Goal: Task Accomplishment & Management: Use online tool/utility

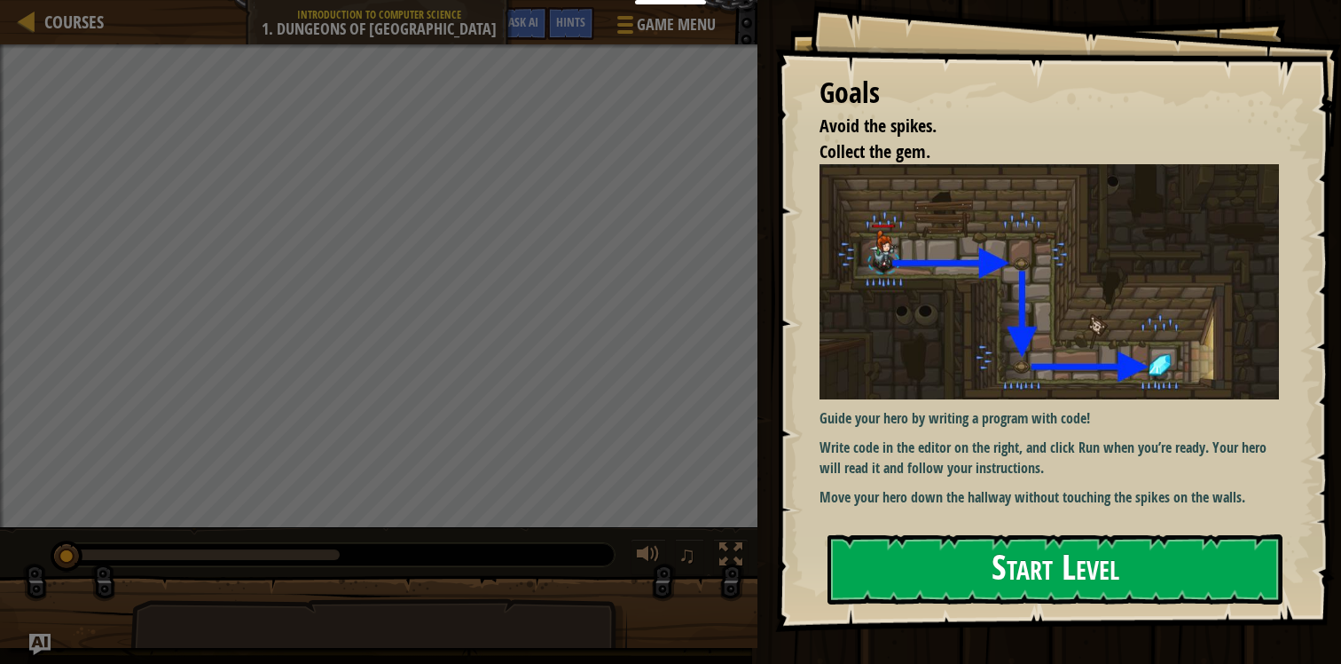
click at [1104, 563] on button "Start Level" at bounding box center [1055, 569] width 455 height 70
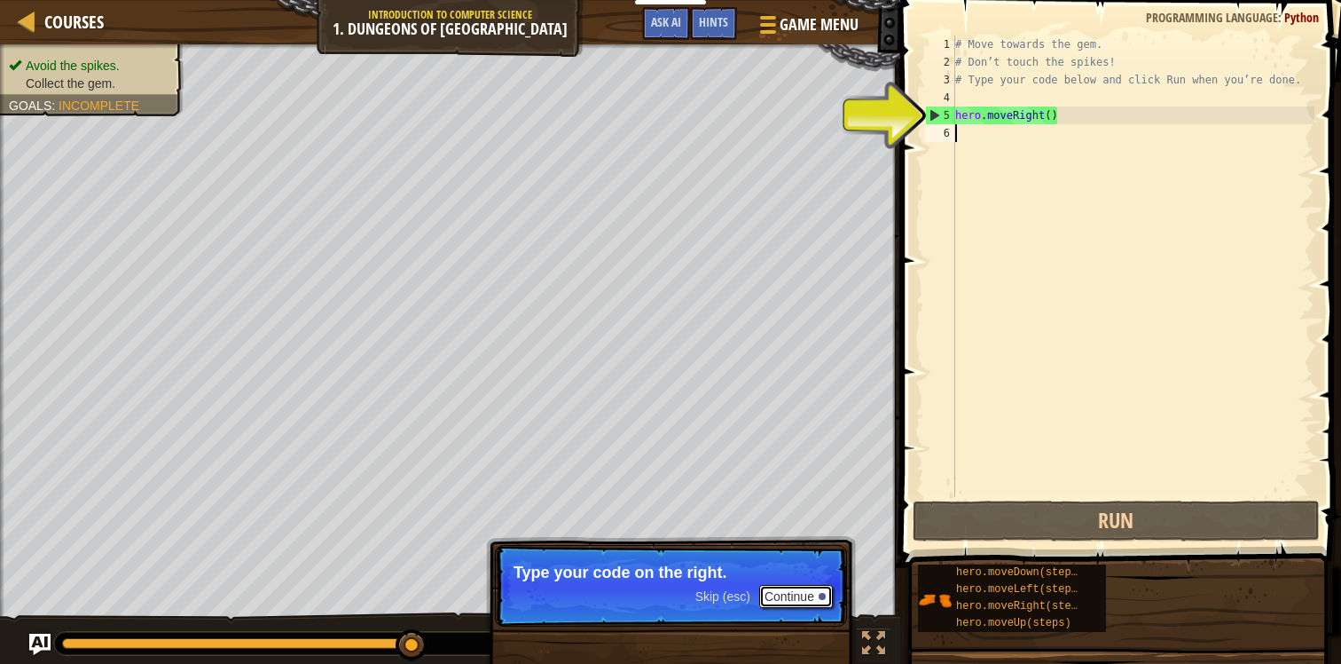
click at [811, 594] on button "Continue" at bounding box center [796, 596] width 74 height 23
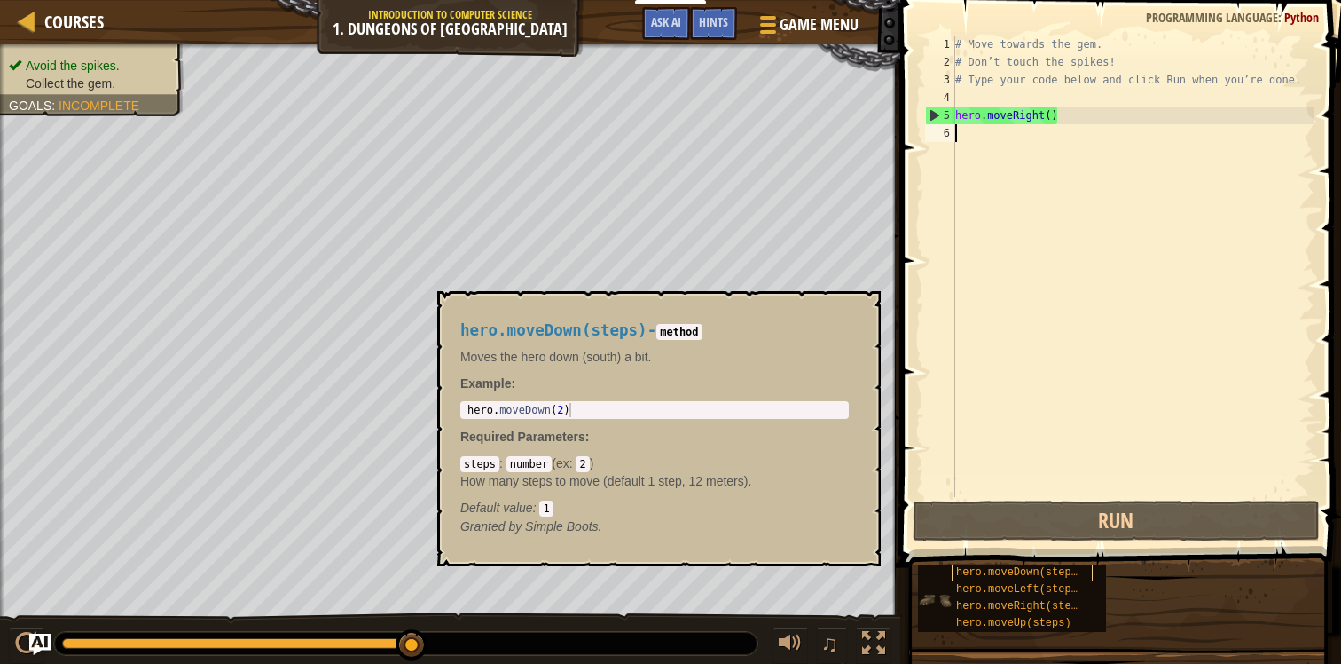
click at [1039, 573] on span "hero.moveDown(steps)" at bounding box center [1020, 572] width 128 height 12
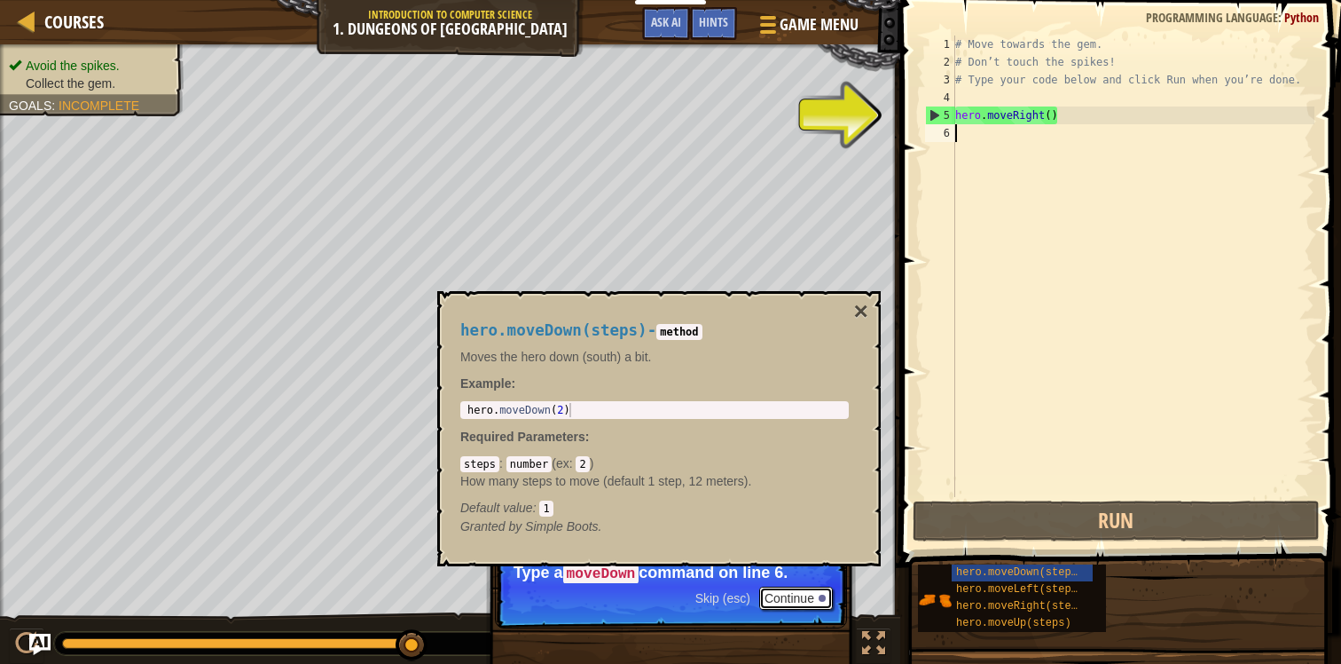
click at [800, 593] on button "Continue" at bounding box center [796, 597] width 74 height 23
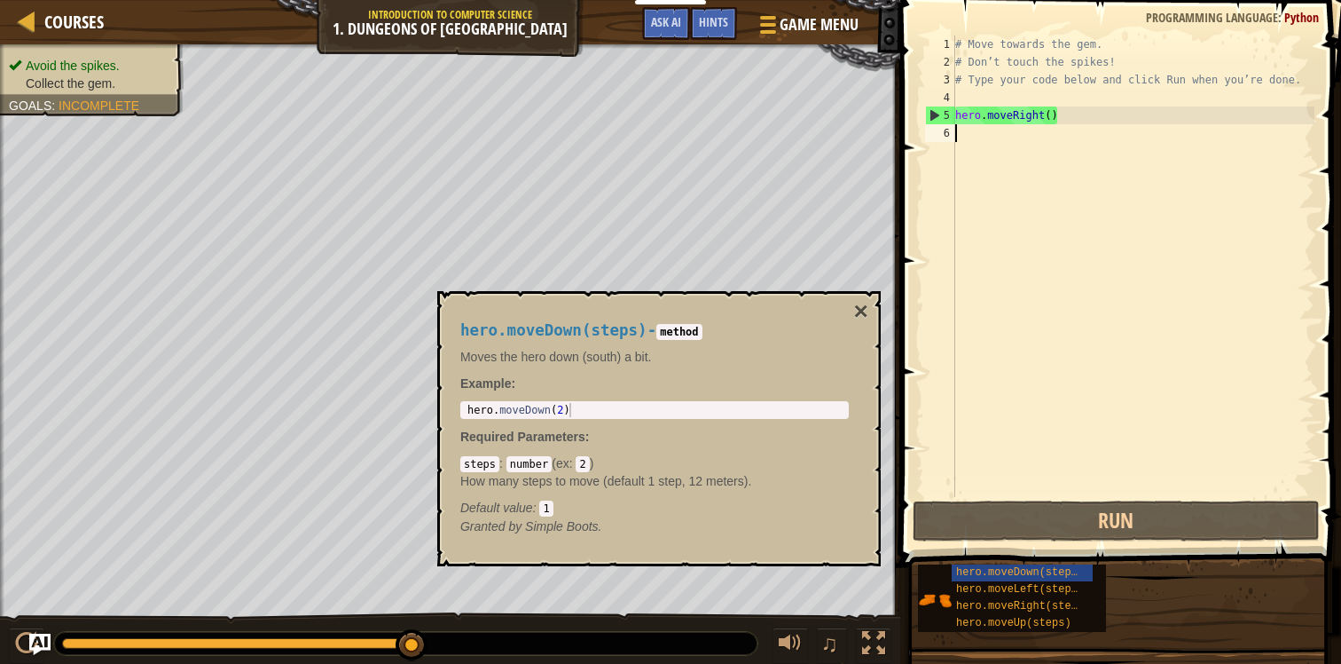
type textarea "h"
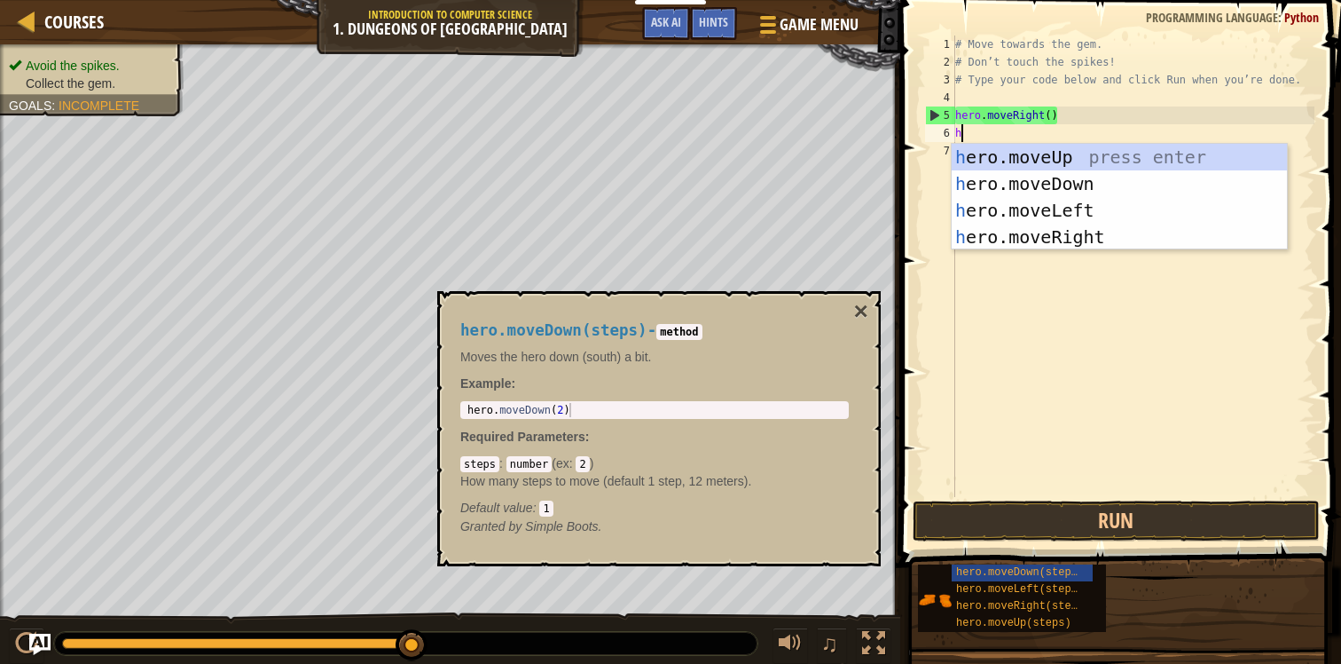
scroll to position [8, 0]
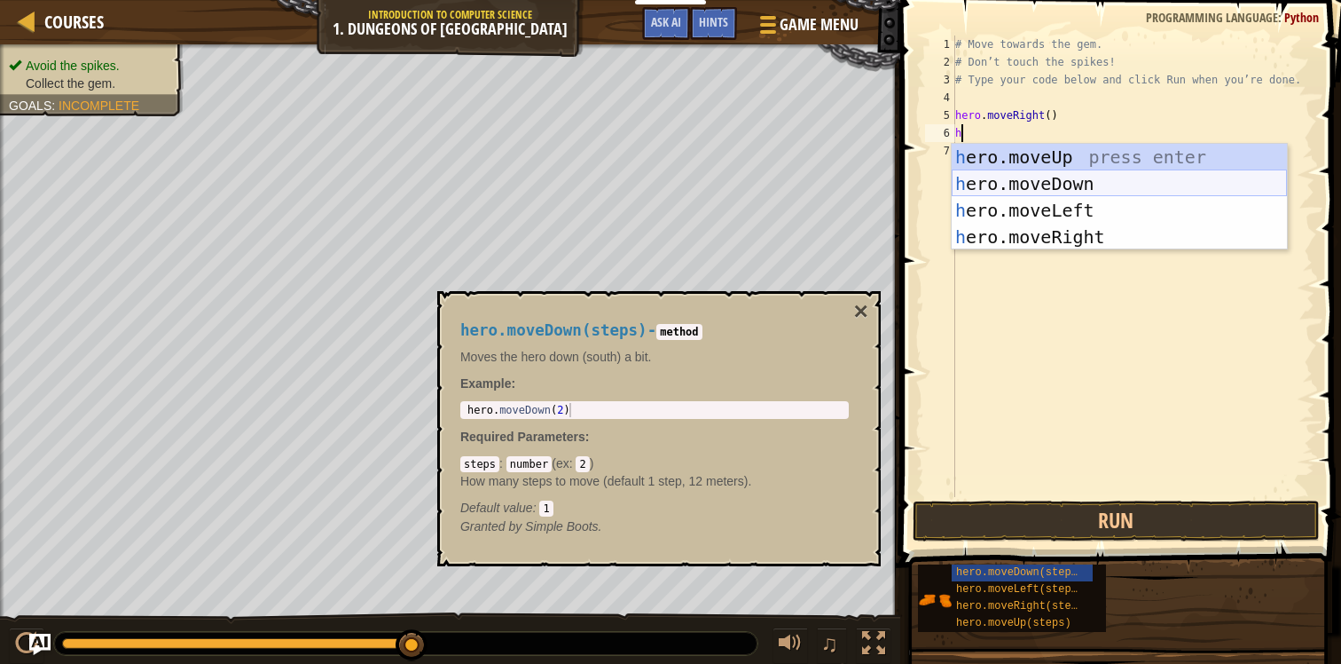
click at [1049, 177] on div "h ero.moveUp press enter h ero.moveDown press enter h ero.moveLeft press enter …" at bounding box center [1119, 224] width 335 height 160
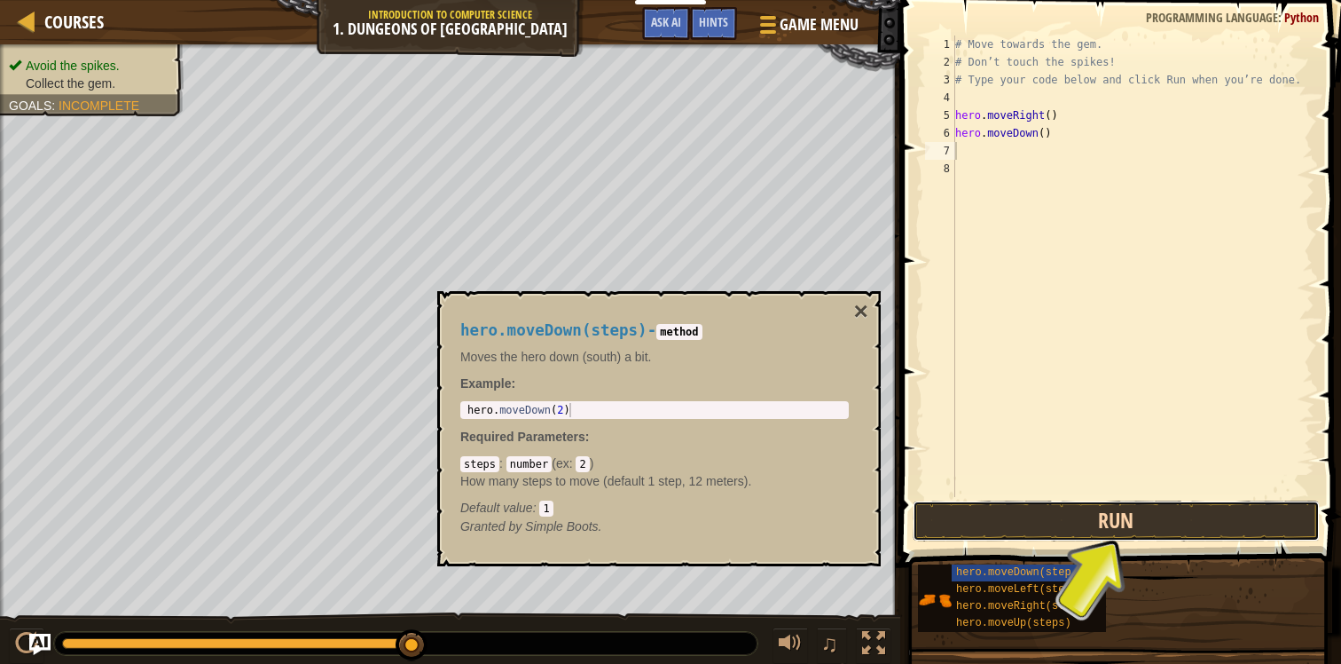
click at [1067, 521] on button "Run" at bounding box center [1116, 520] width 407 height 41
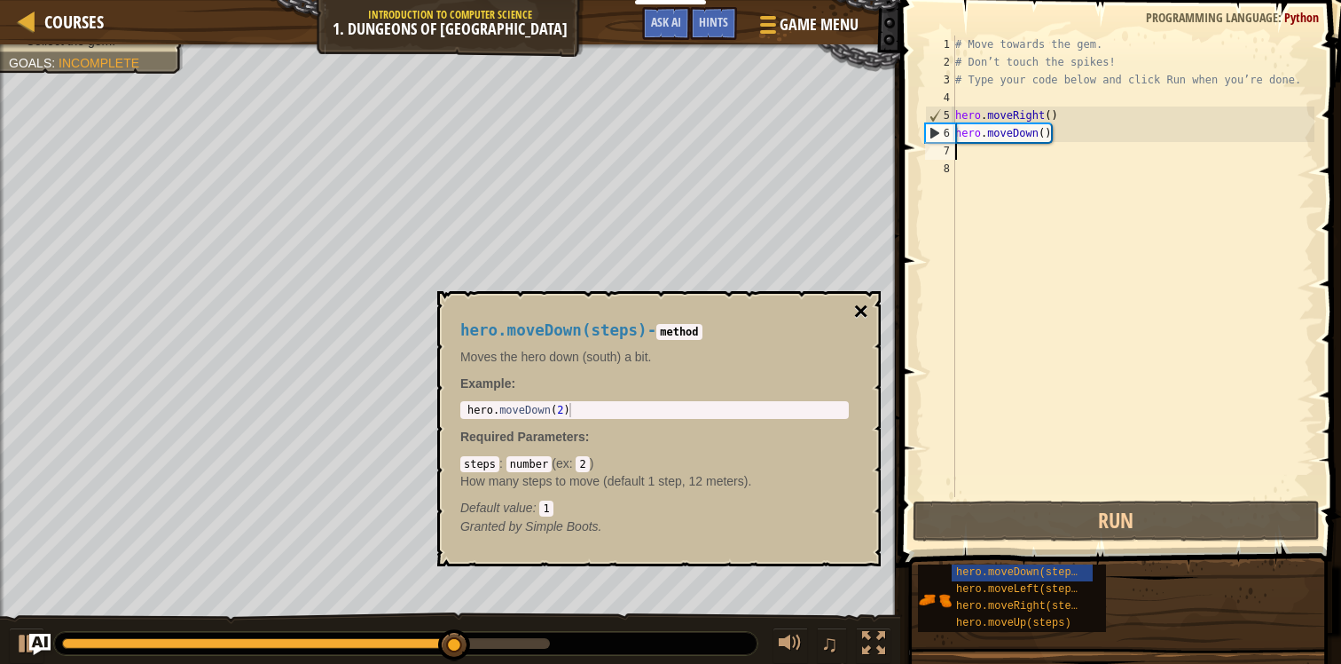
click at [858, 317] on button "×" at bounding box center [861, 311] width 14 height 25
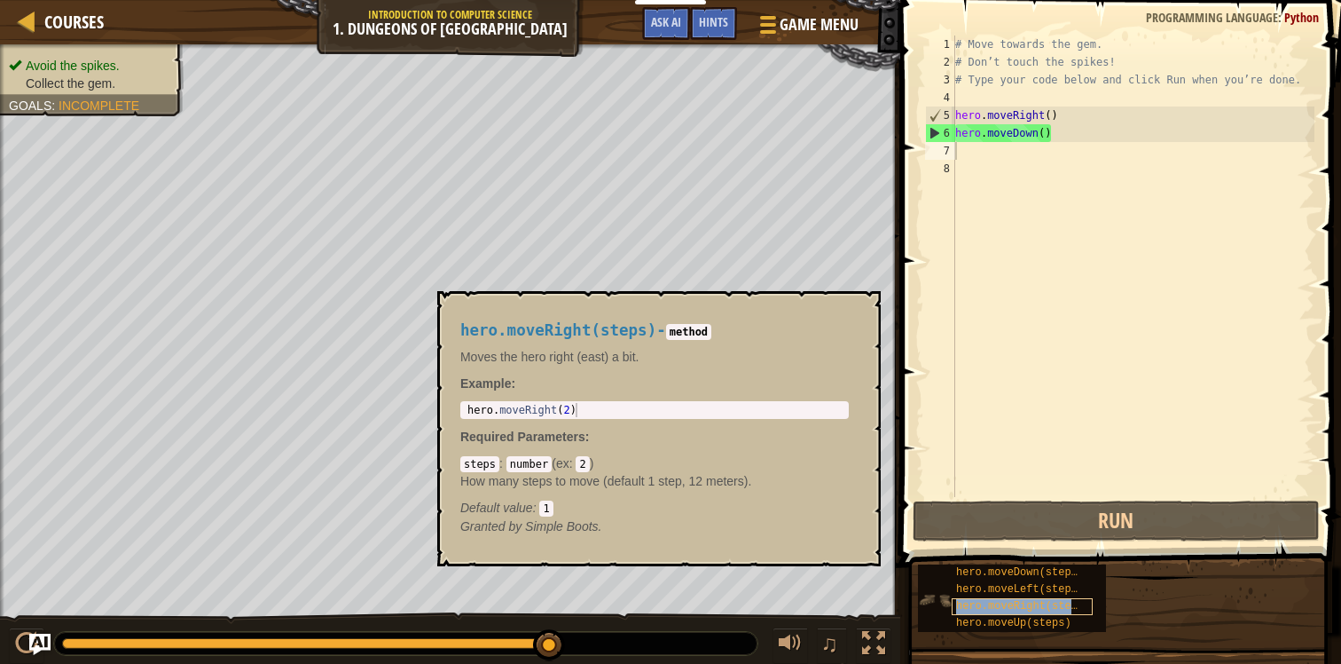
click at [1052, 601] on span "hero.moveRight(steps)" at bounding box center [1023, 606] width 134 height 12
type textarea "h"
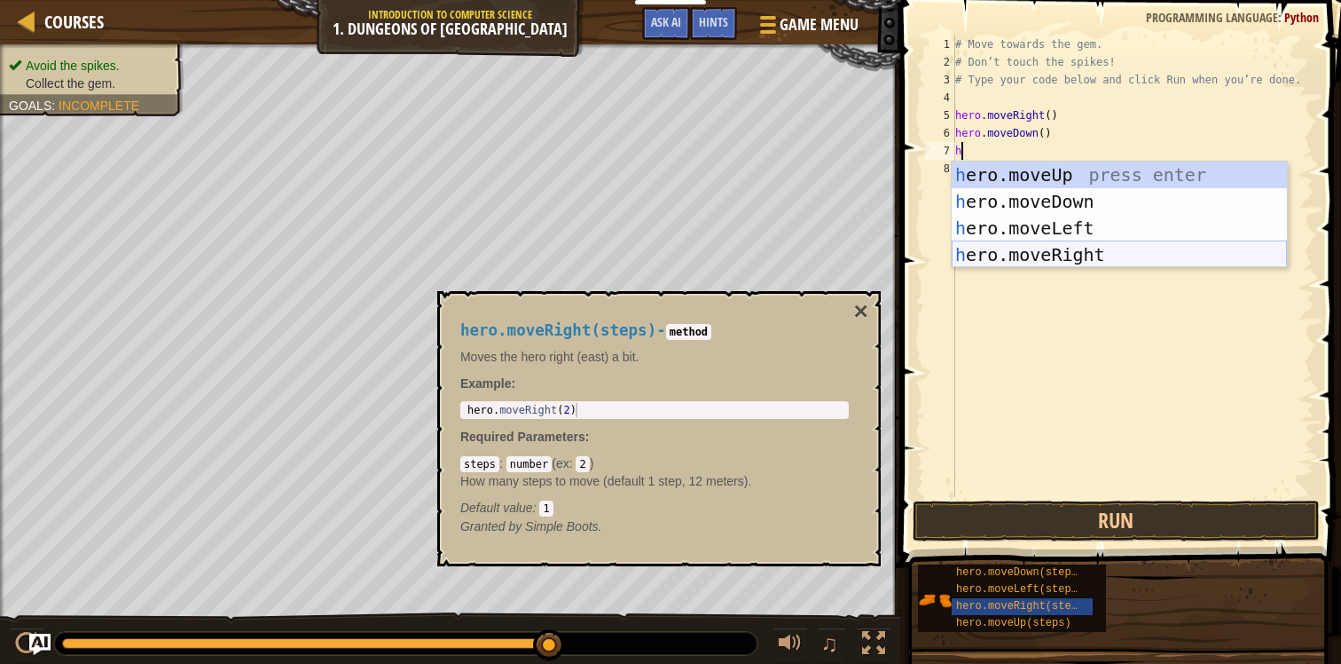
click at [1064, 250] on div "h ero.moveUp press enter h ero.moveDown press enter h ero.moveLeft press enter …" at bounding box center [1119, 241] width 335 height 160
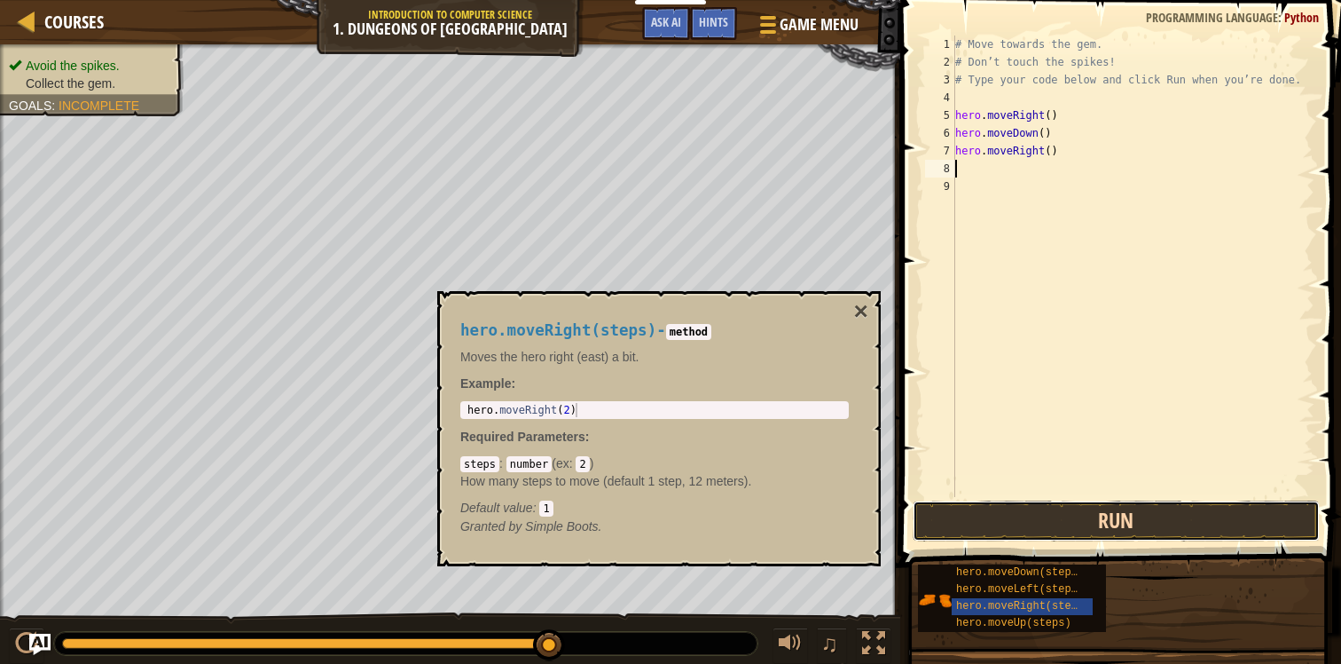
click at [1096, 510] on button "Run" at bounding box center [1116, 520] width 407 height 41
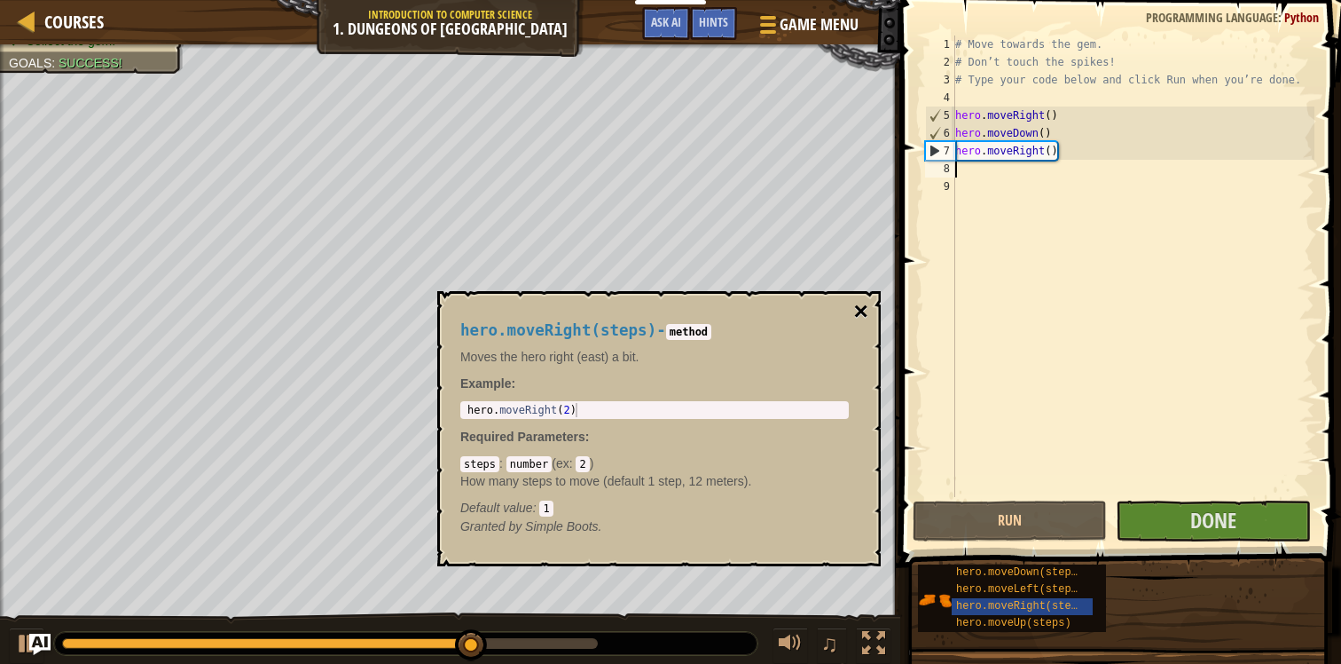
click at [863, 314] on button "×" at bounding box center [861, 311] width 14 height 25
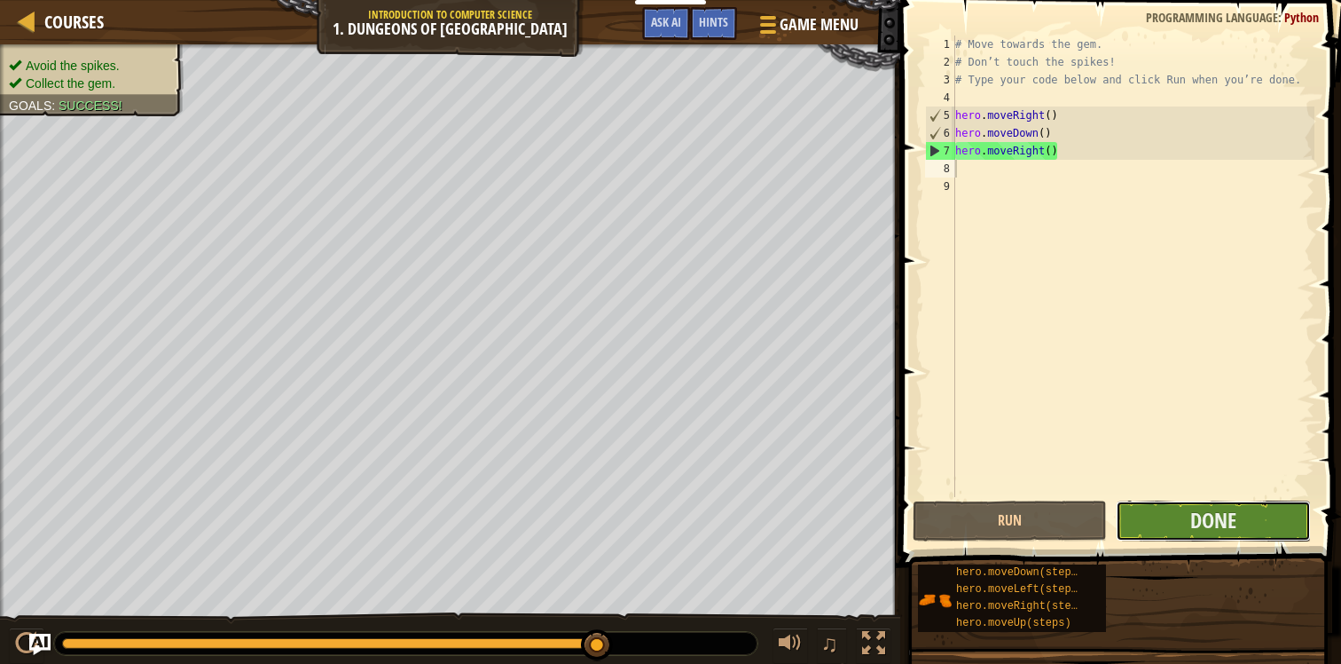
click at [1159, 514] on button "Done" at bounding box center [1213, 520] width 194 height 41
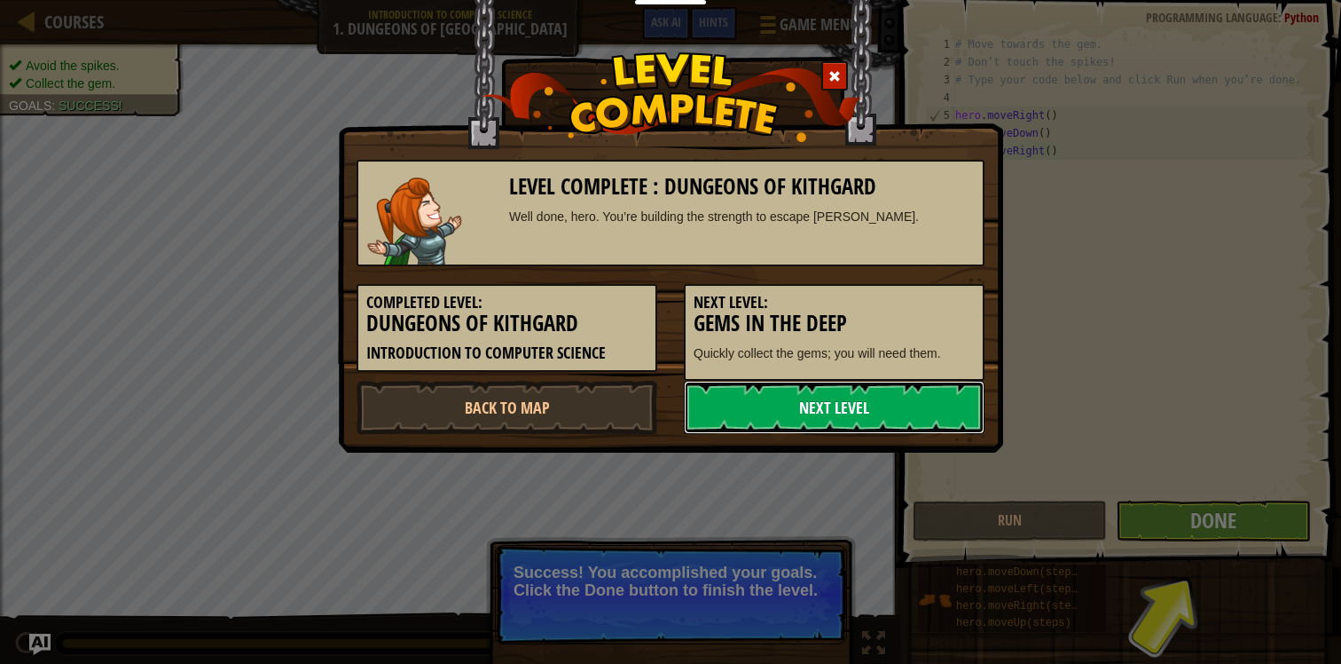
click at [929, 417] on link "Next Level" at bounding box center [834, 407] width 301 height 53
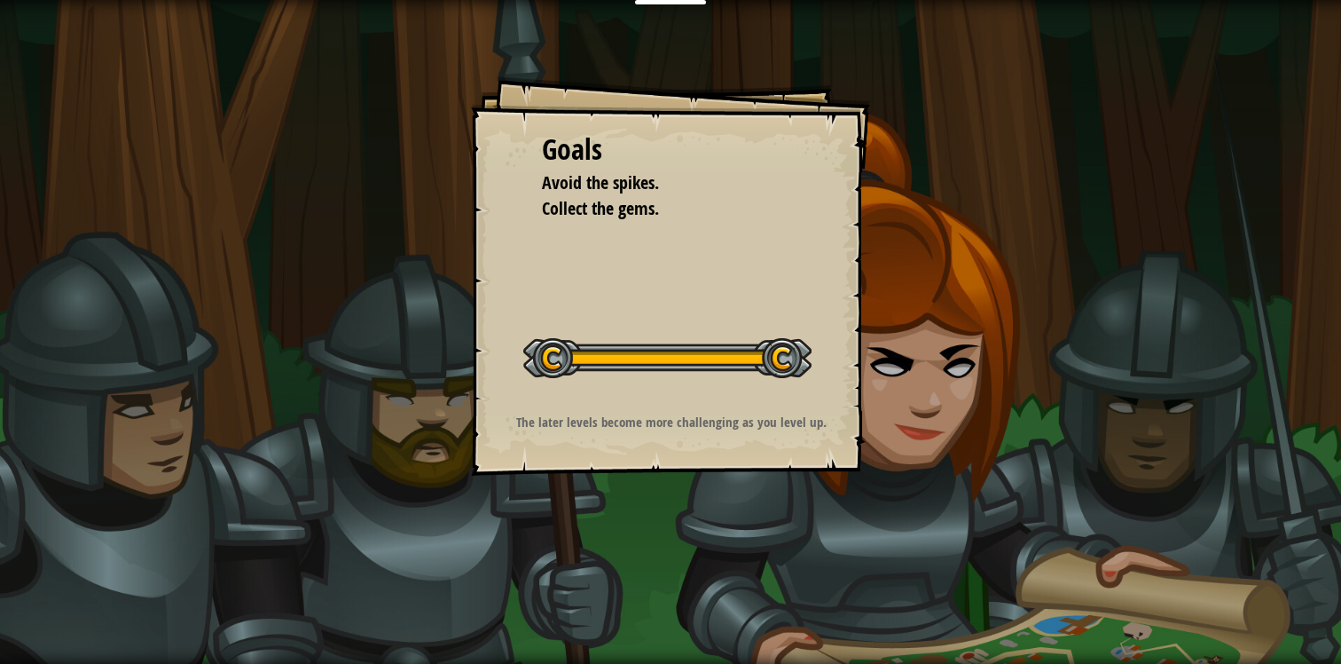
click at [754, 355] on div at bounding box center [667, 358] width 288 height 40
click at [796, 275] on div "Goals Avoid the spikes. Collect the gems. Start Level Error loading from server…" at bounding box center [670, 275] width 399 height 399
click at [783, 362] on div at bounding box center [667, 358] width 288 height 40
click at [762, 41] on div "Goals Avoid the spikes. Collect the gems. Start Level Error loading from server…" at bounding box center [670, 332] width 1341 height 664
click at [607, 194] on span "Avoid the spikes." at bounding box center [600, 182] width 117 height 24
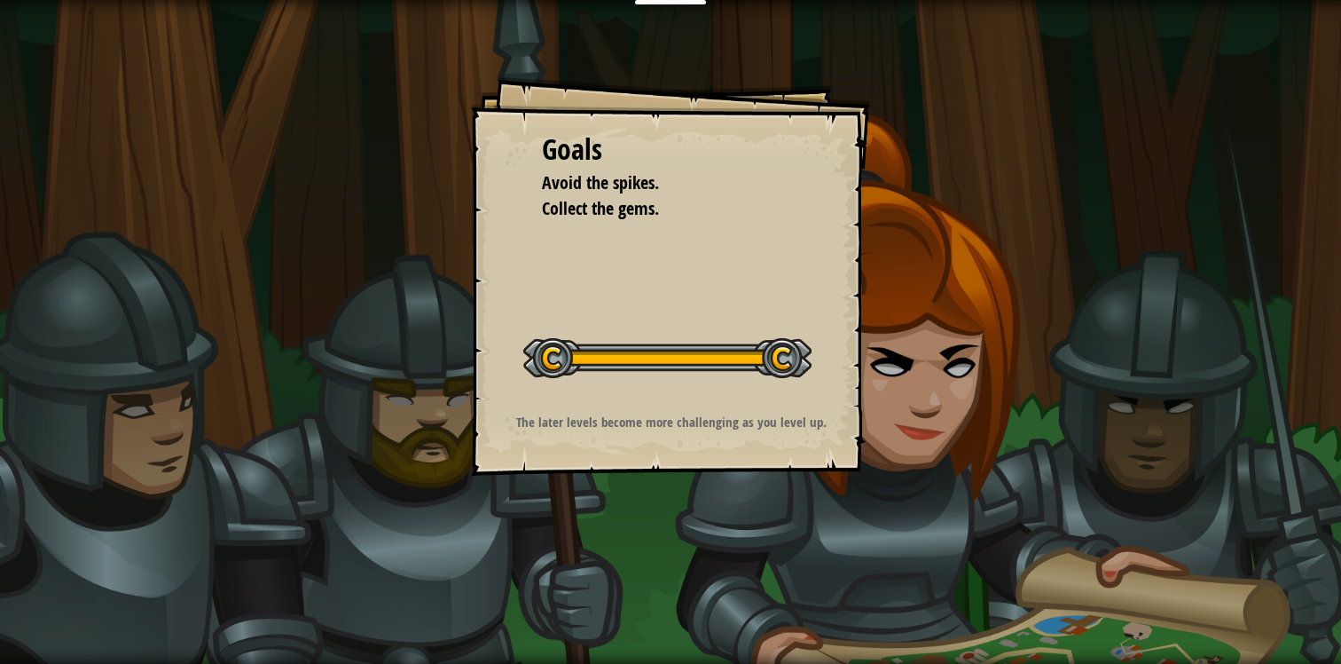
click at [586, 404] on div "Goals Avoid the spikes. Collect the gems. Start Level Error loading from server…" at bounding box center [670, 275] width 399 height 399
click at [564, 370] on div at bounding box center [667, 358] width 288 height 40
click at [788, 348] on div at bounding box center [667, 358] width 288 height 40
click at [703, 347] on div at bounding box center [667, 358] width 288 height 40
drag, startPoint x: 565, startPoint y: 357, endPoint x: 757, endPoint y: 371, distance: 192.1
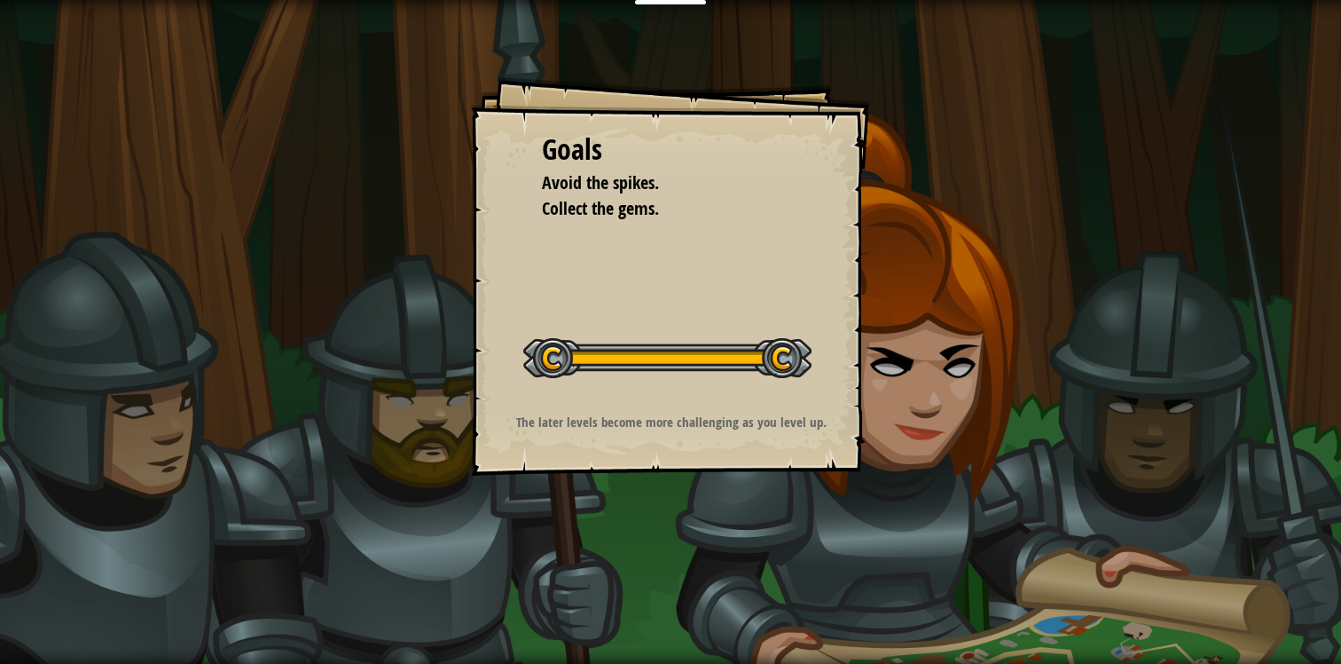
click at [757, 371] on div at bounding box center [667, 358] width 288 height 40
click at [852, 376] on div "Goals Avoid the spikes. Collect the gems. Start Level Error loading from server…" at bounding box center [670, 275] width 399 height 399
click at [702, 237] on div "Goals Avoid the spikes. Collect the gems. Start Level Error loading from server…" at bounding box center [670, 275] width 399 height 399
click at [363, 121] on div "Goals Avoid the spikes. Collect the gems. Start Level Error loading from server…" at bounding box center [670, 332] width 1341 height 664
click at [364, 120] on div "Goals Avoid the spikes. Collect the gems. Start Level Error loading from server…" at bounding box center [670, 332] width 1341 height 664
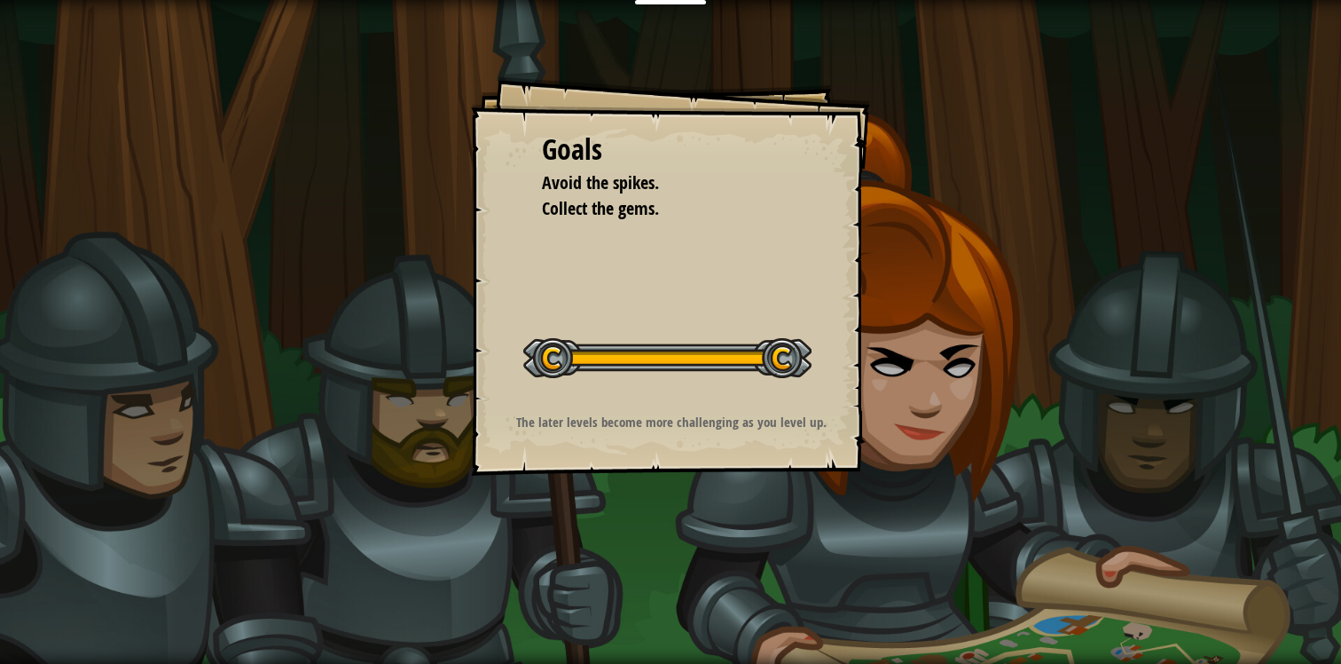
click at [707, 254] on div "Goals Avoid the spikes. Collect the gems. Start Level Error loading from server…" at bounding box center [670, 275] width 399 height 399
drag, startPoint x: 707, startPoint y: 254, endPoint x: 703, endPoint y: 437, distance: 183.7
click at [703, 437] on div "Goals Avoid the spikes. Collect the gems. Start Level Error loading from server…" at bounding box center [670, 275] width 399 height 399
click at [691, 464] on div "Goals Avoid the spikes. Collect the gems. Start Level Error loading from server…" at bounding box center [670, 275] width 399 height 399
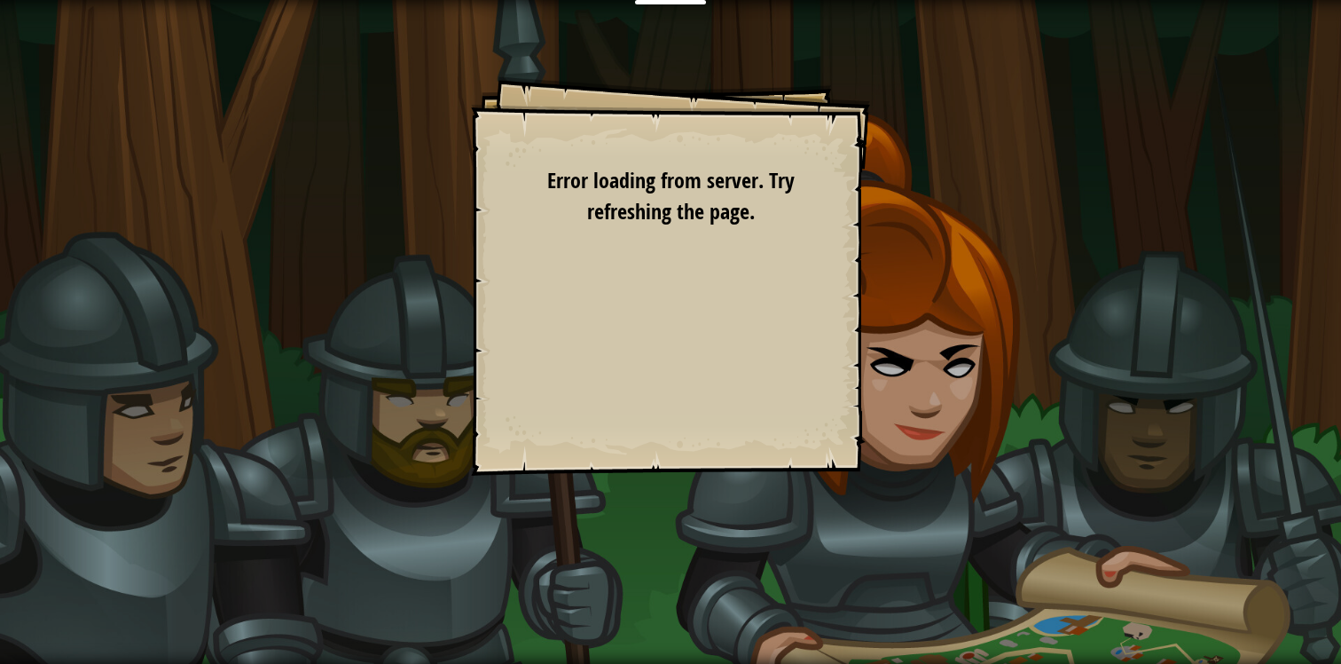
click at [649, 198] on span "Error loading from server. Try refreshing the page." at bounding box center [670, 195] width 247 height 59
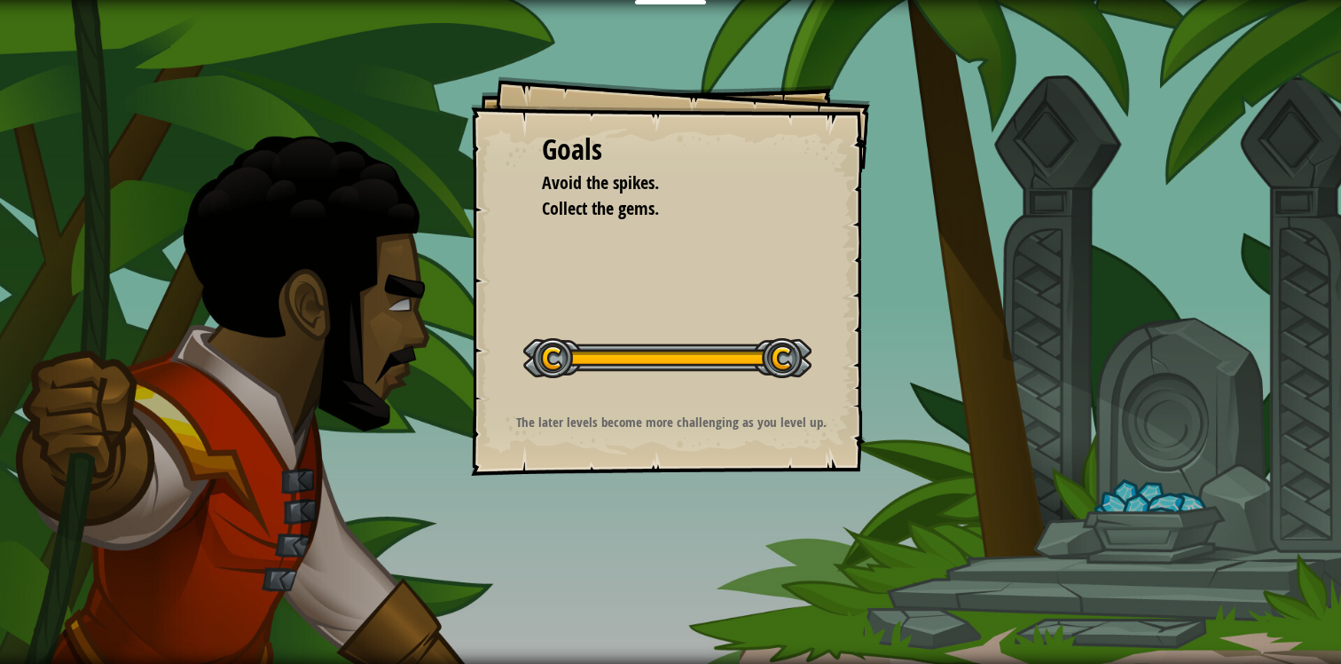
click at [953, 294] on div "Goals Avoid the spikes. Collect the gems. Start Level Error loading from server…" at bounding box center [670, 332] width 1341 height 664
click at [776, 266] on div "Goals Avoid the spikes. Collect the gems. Start Level Error loading from server…" at bounding box center [670, 275] width 399 height 399
click at [692, 412] on p "The later levels become more challenging as you level up." at bounding box center [671, 421] width 356 height 19
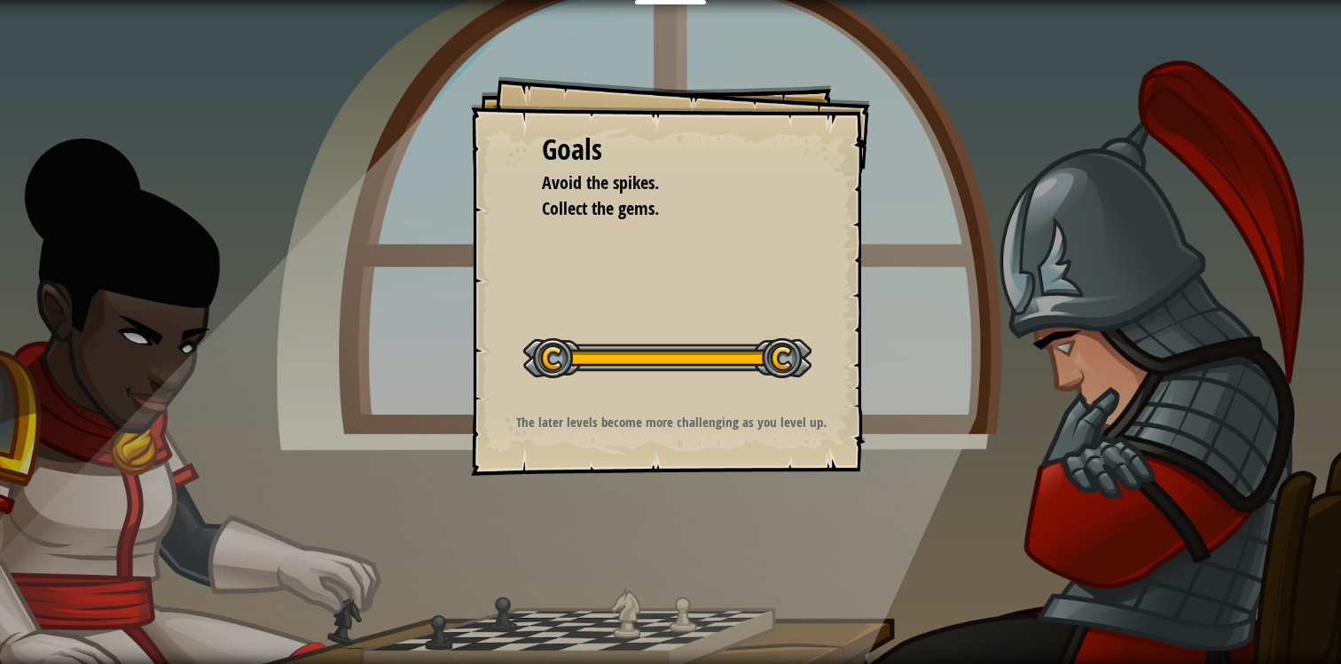
click at [543, 355] on div at bounding box center [667, 358] width 288 height 40
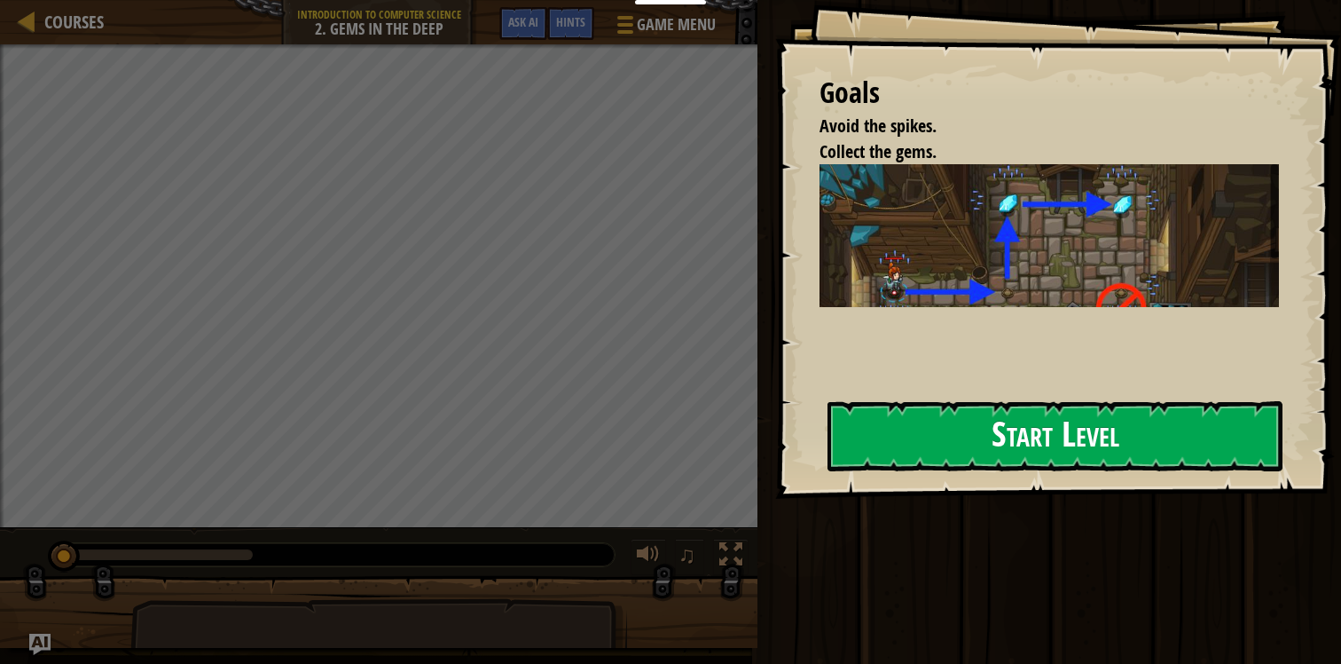
click at [1035, 438] on button "Start Level" at bounding box center [1055, 436] width 455 height 70
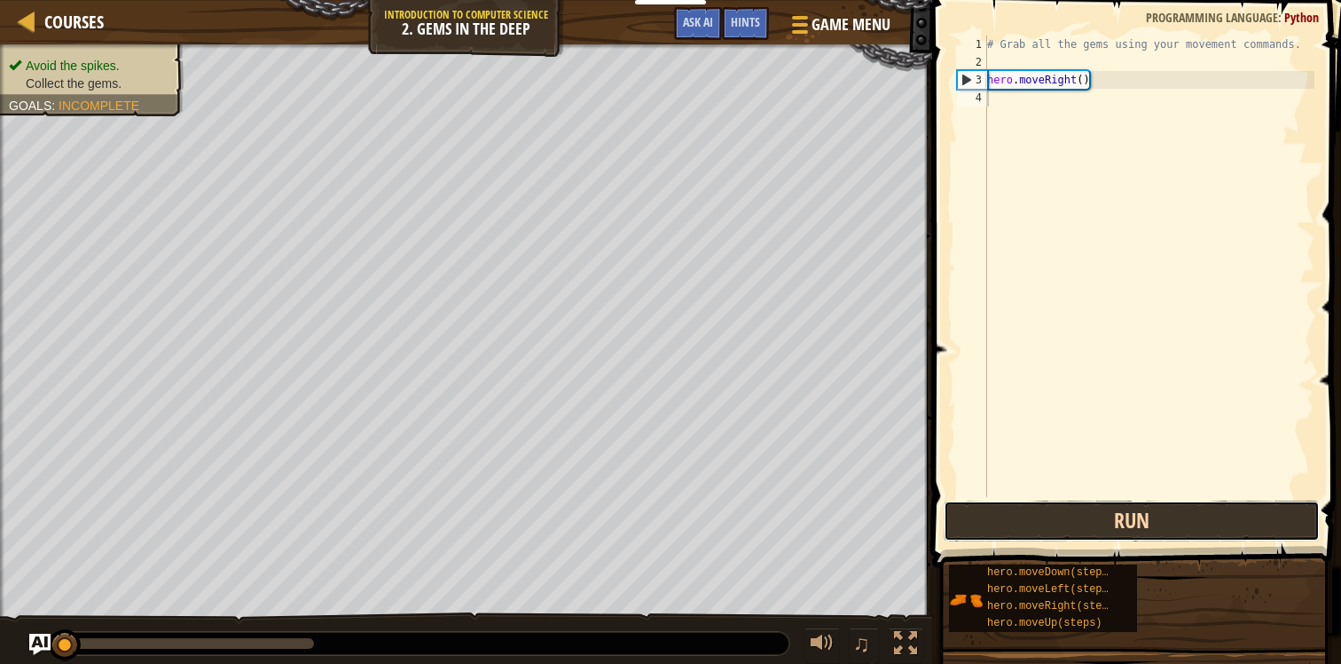
click at [1171, 505] on button "Run" at bounding box center [1132, 520] width 376 height 41
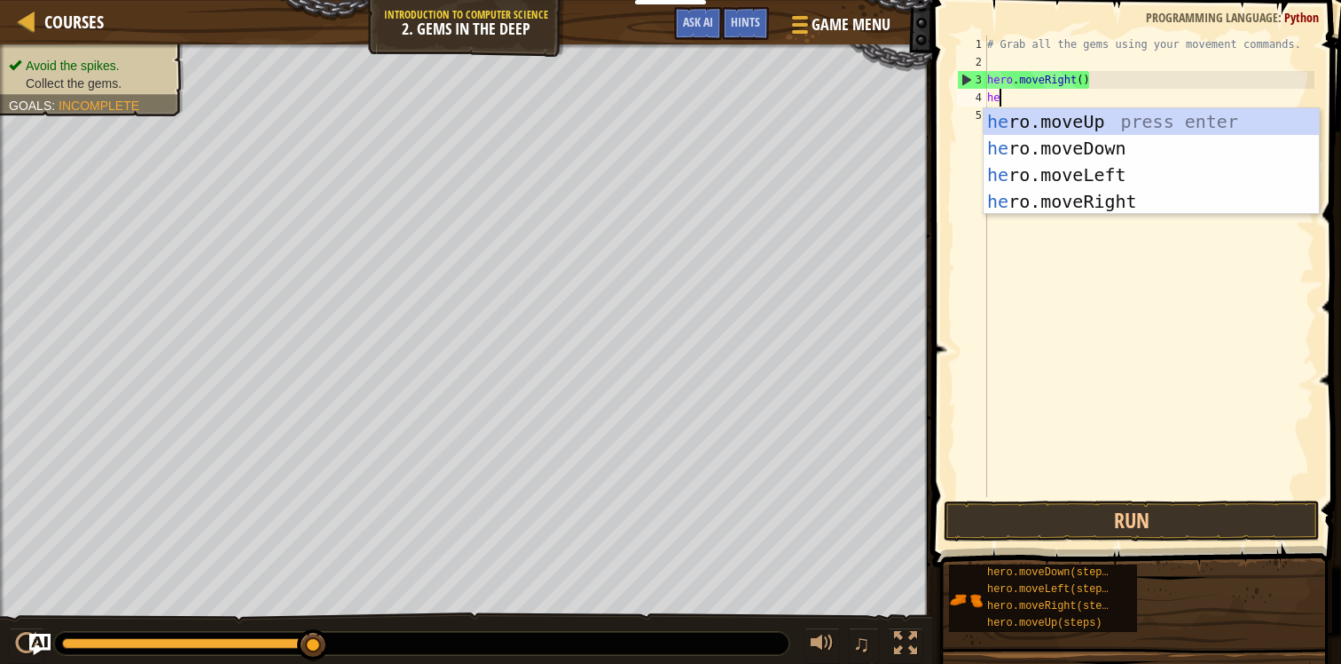
type textarea "her"
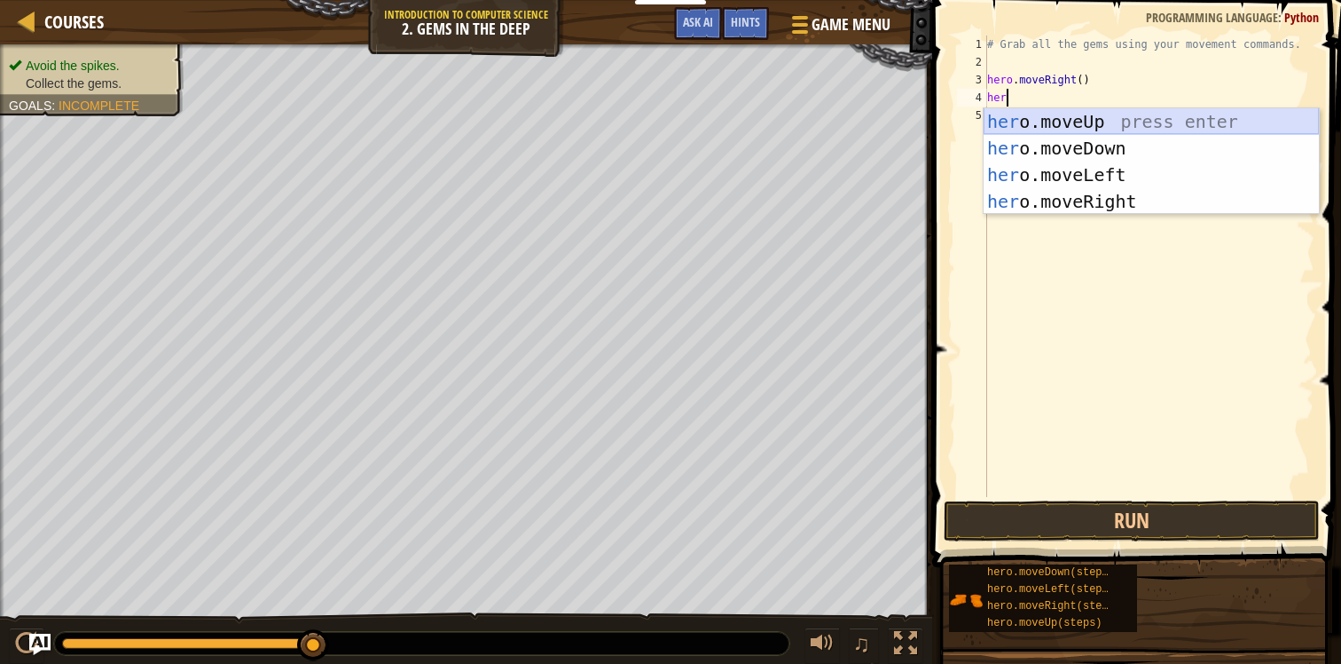
click at [1201, 127] on div "her o.moveUp press enter her o.moveDown press enter her o.moveLeft press enter …" at bounding box center [1151, 188] width 335 height 160
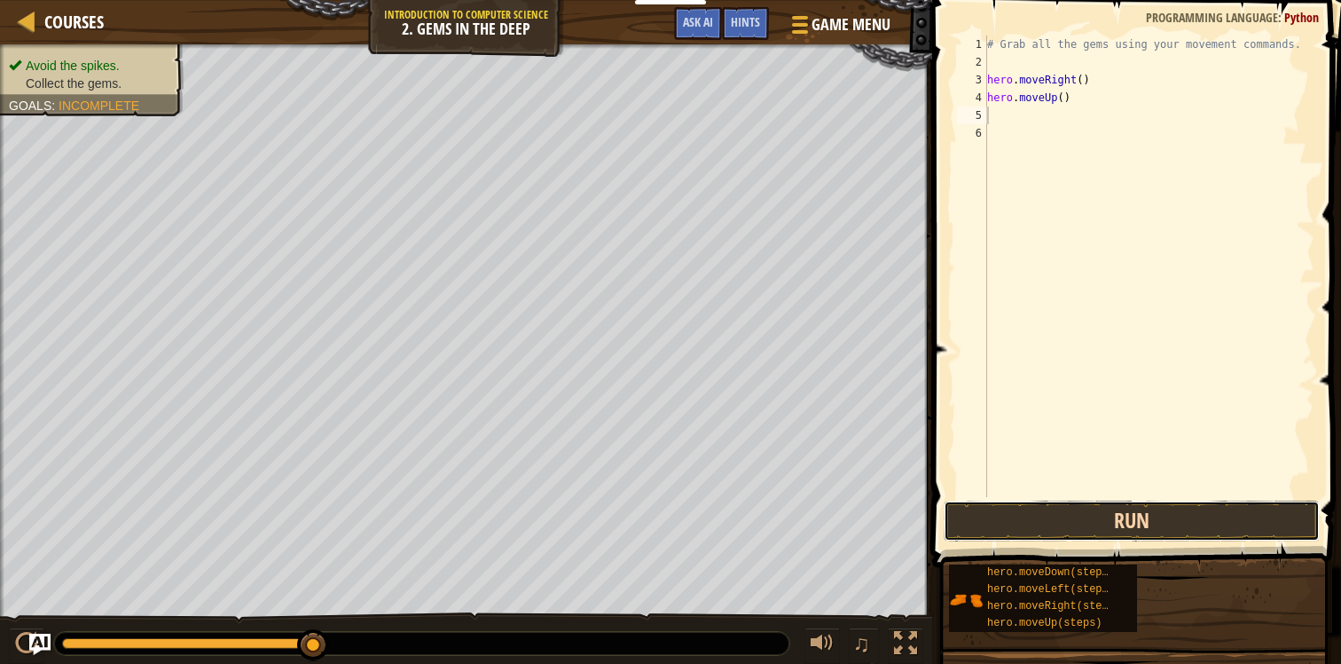
click at [1116, 514] on button "Run" at bounding box center [1132, 520] width 376 height 41
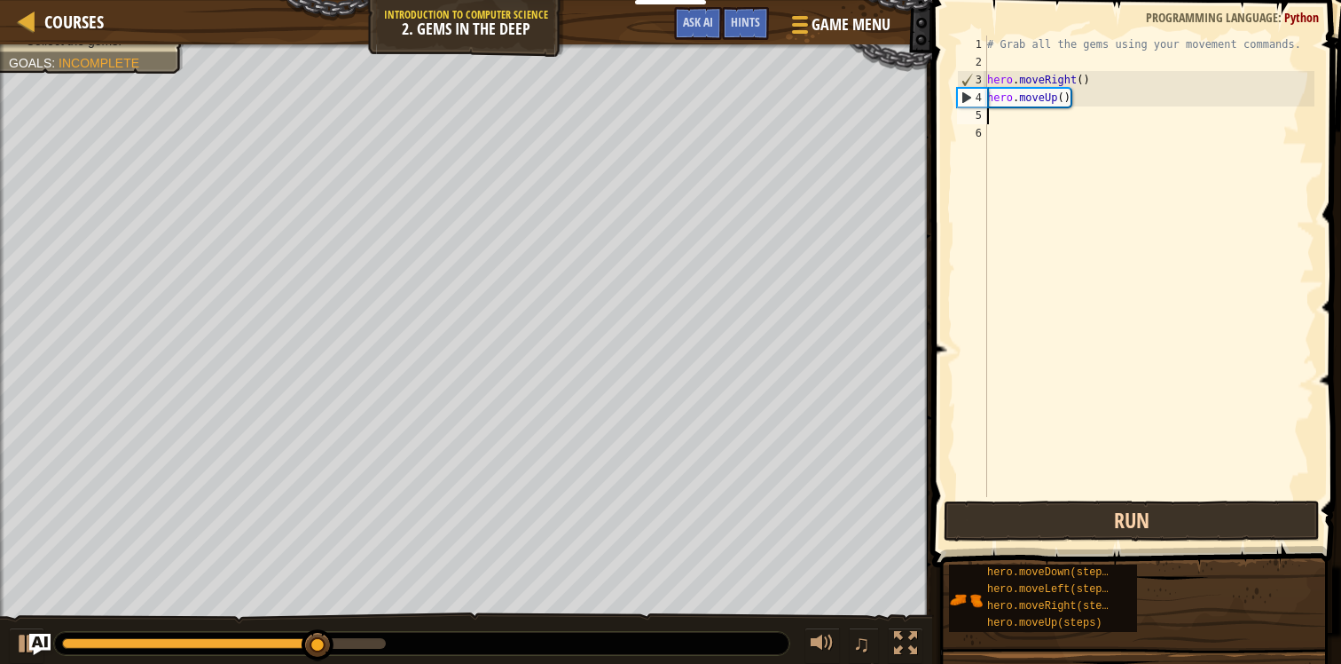
type textarea "h"
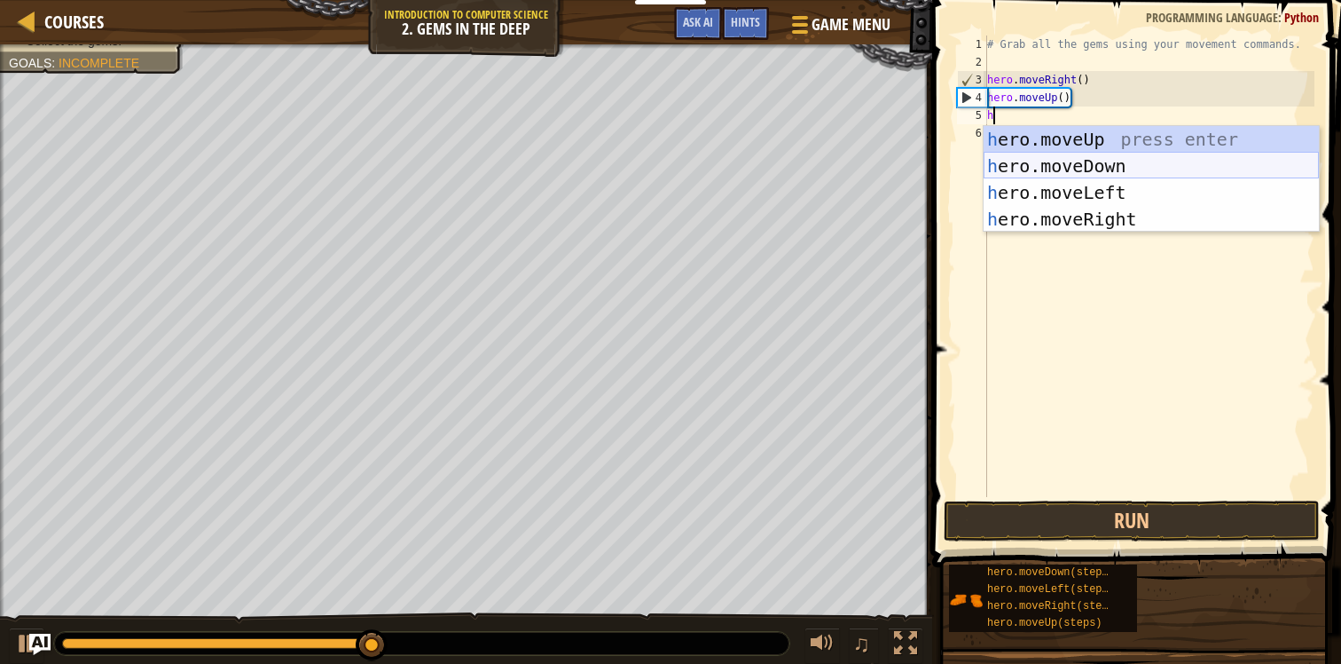
click at [1143, 172] on div "h ero.moveUp press enter h ero.moveDown press enter h ero.moveLeft press enter …" at bounding box center [1151, 206] width 335 height 160
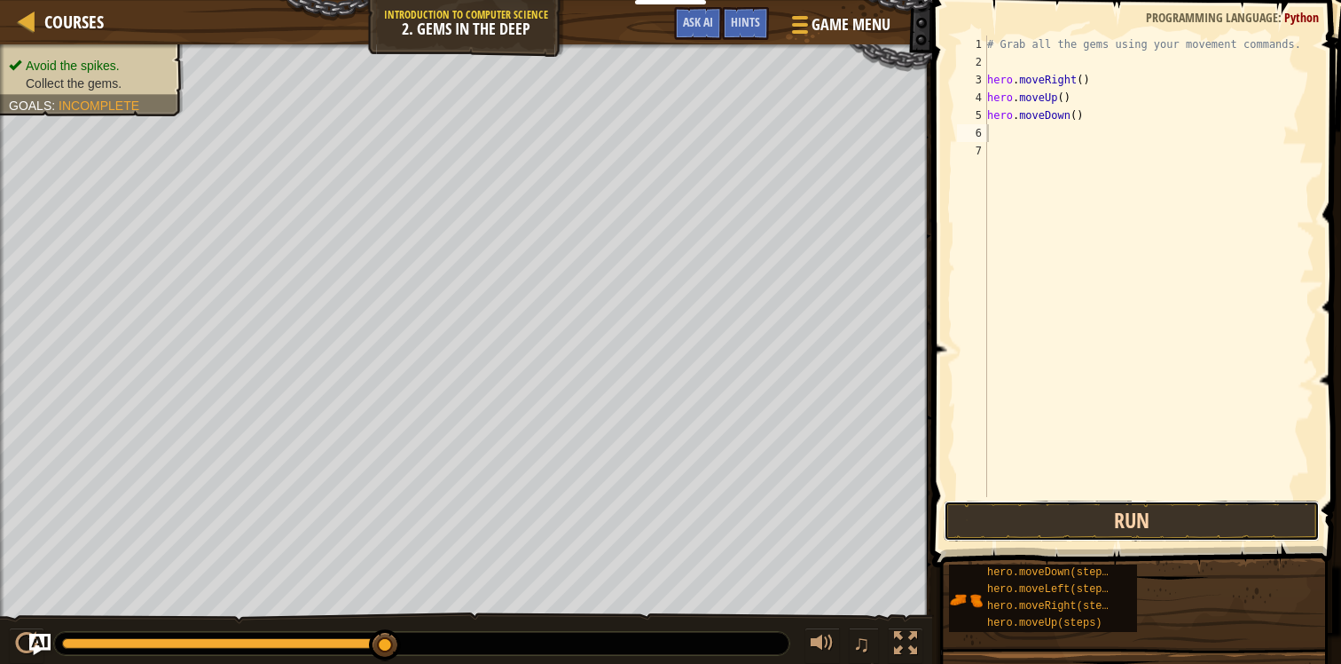
click at [1122, 511] on button "Run" at bounding box center [1132, 520] width 376 height 41
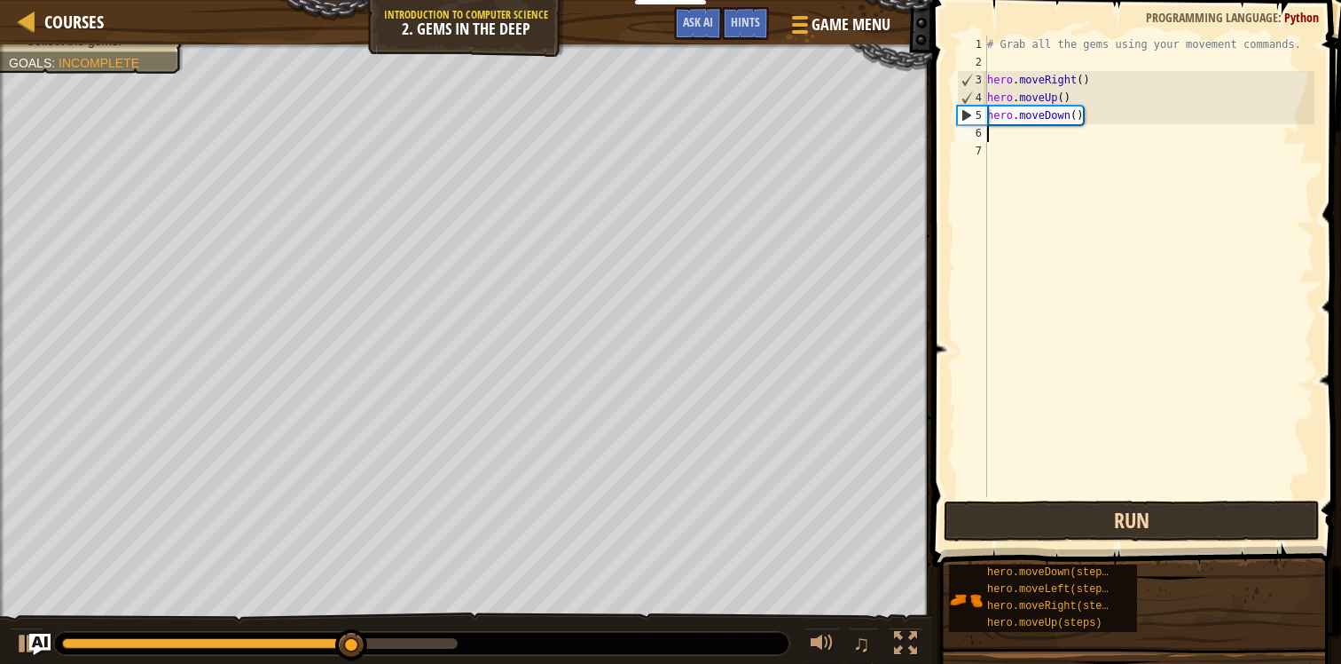
type textarea "h"
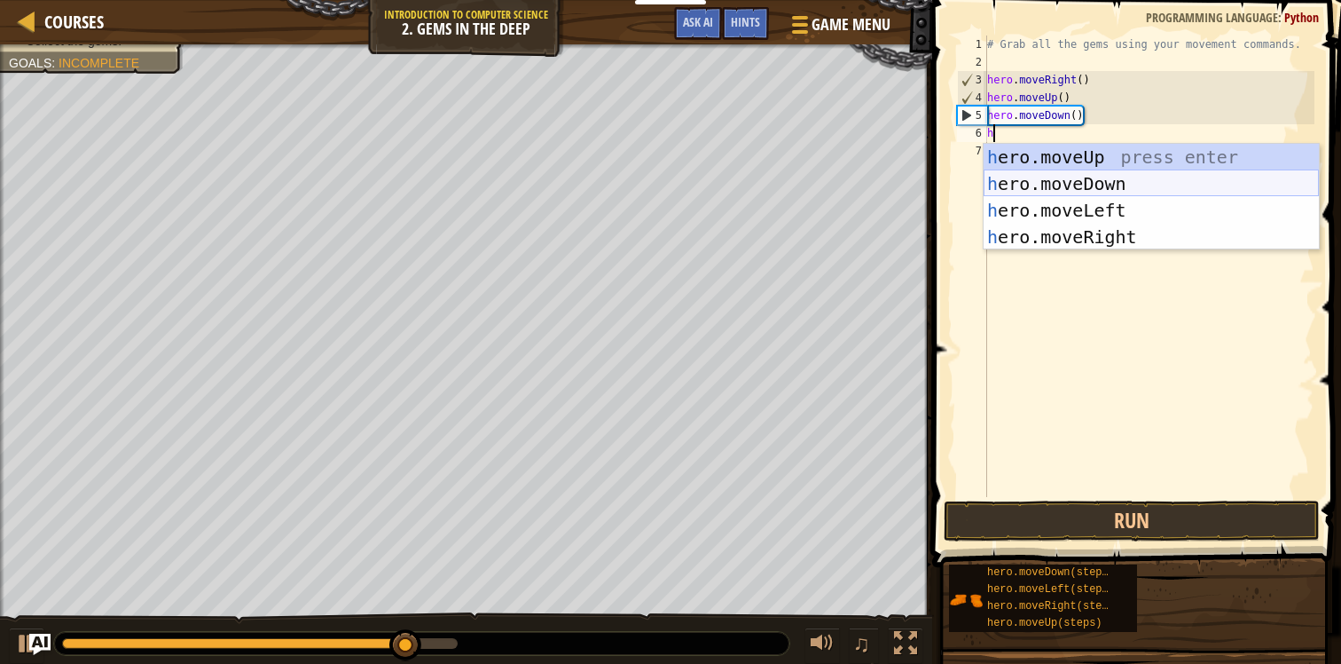
click at [1189, 191] on div "h ero.moveUp press enter h ero.moveDown press enter h ero.moveLeft press enter …" at bounding box center [1151, 224] width 335 height 160
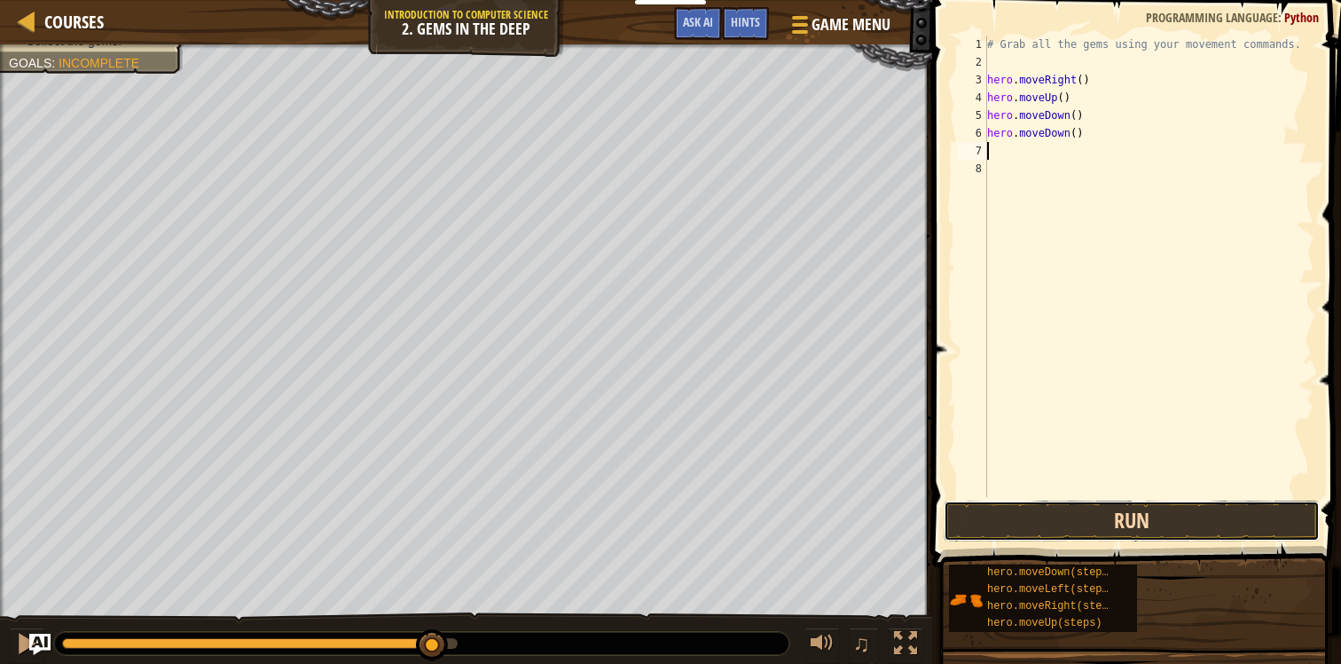
click at [1096, 518] on button "Run" at bounding box center [1132, 520] width 376 height 41
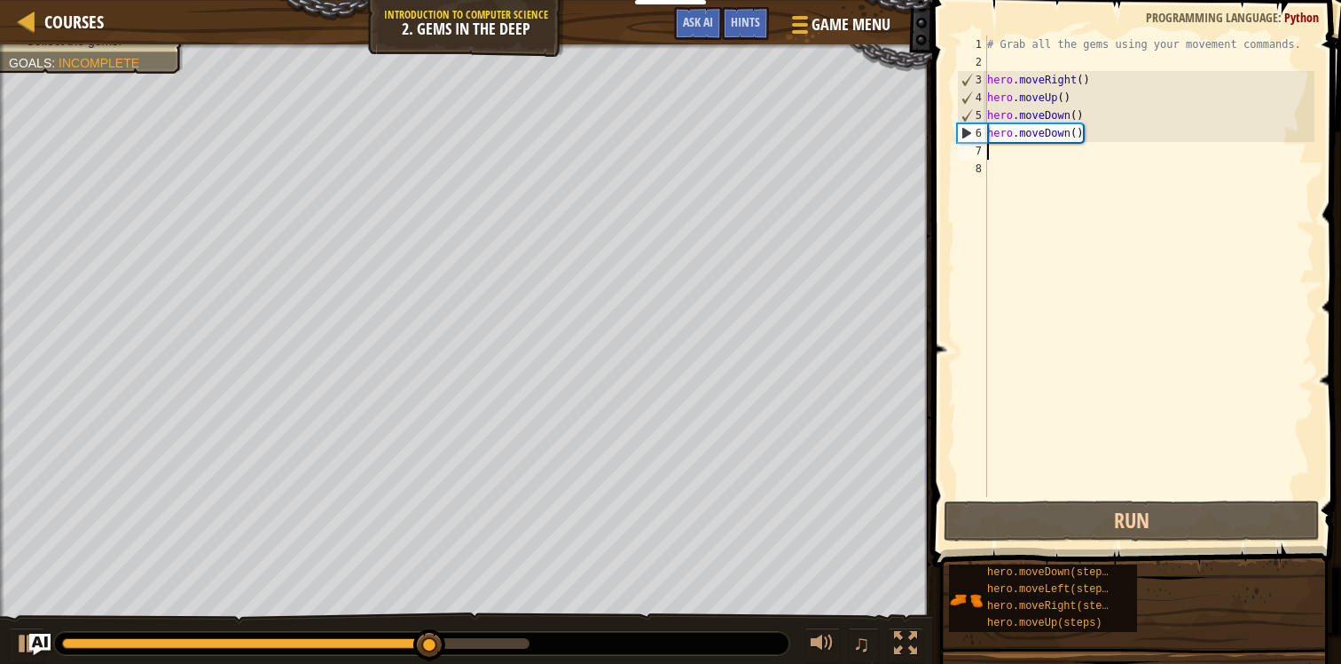
type textarea "h"
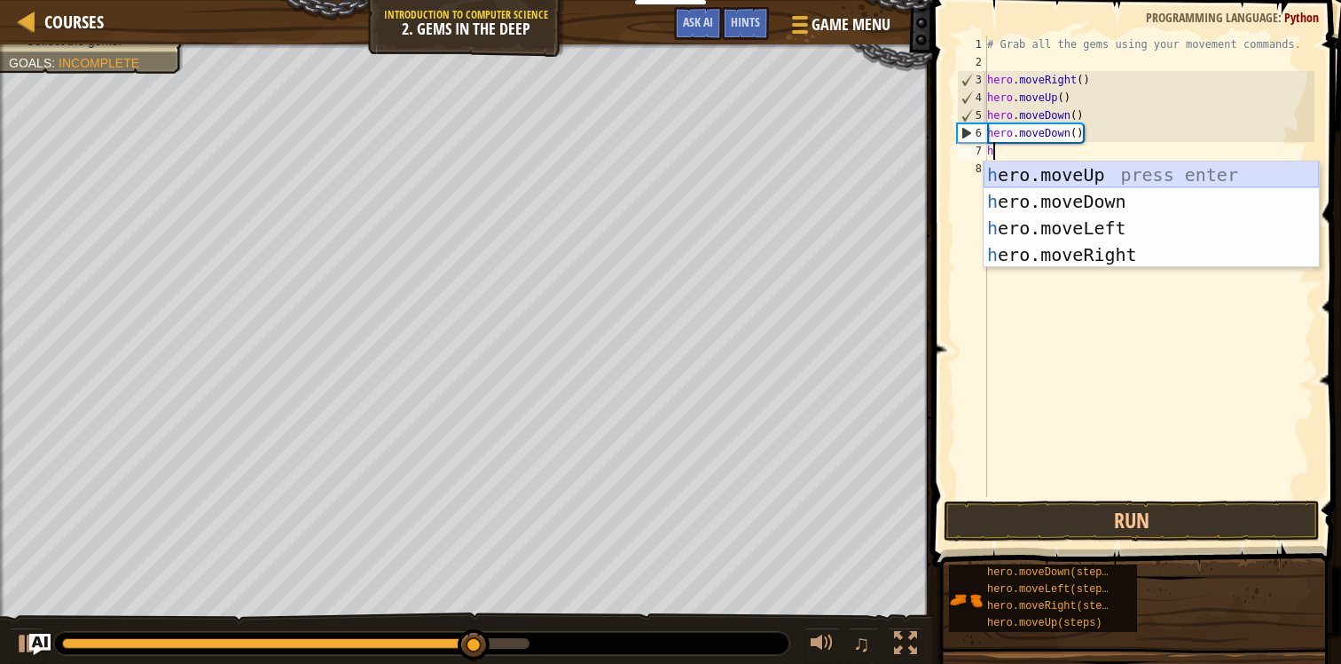
click at [1144, 177] on div "h ero.moveUp press enter h ero.moveDown press enter h ero.moveLeft press enter …" at bounding box center [1151, 241] width 335 height 160
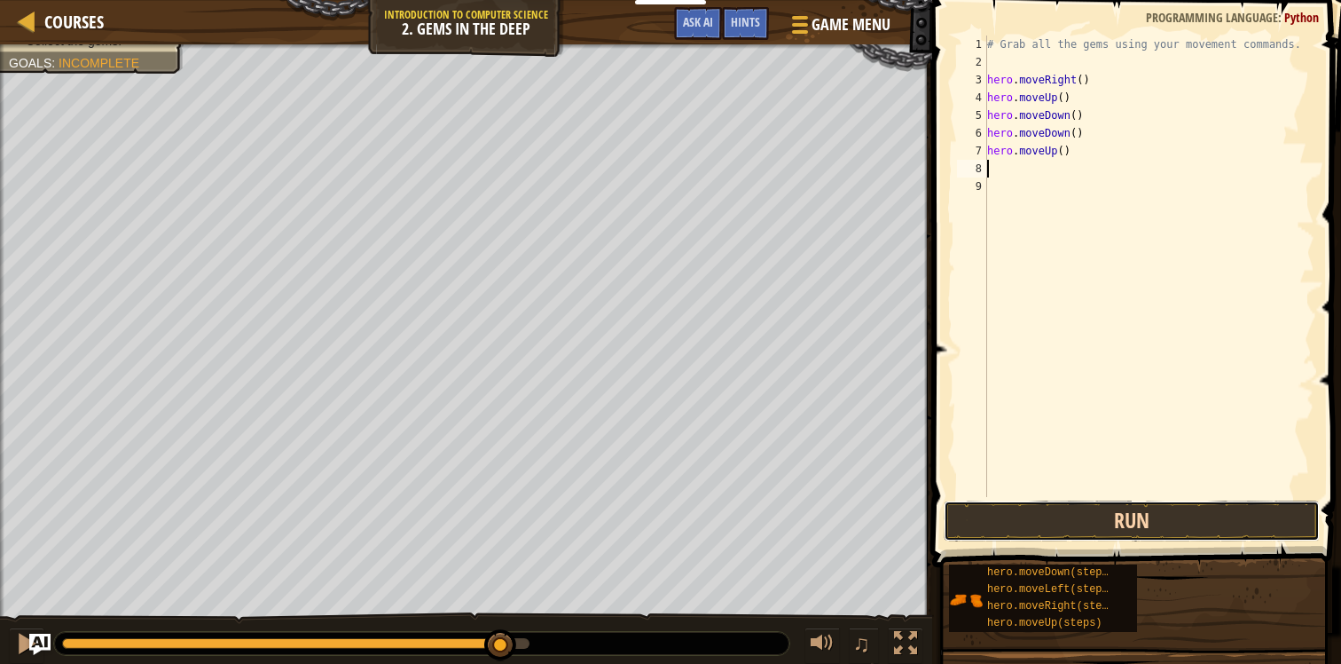
click at [1079, 510] on button "Run" at bounding box center [1132, 520] width 376 height 41
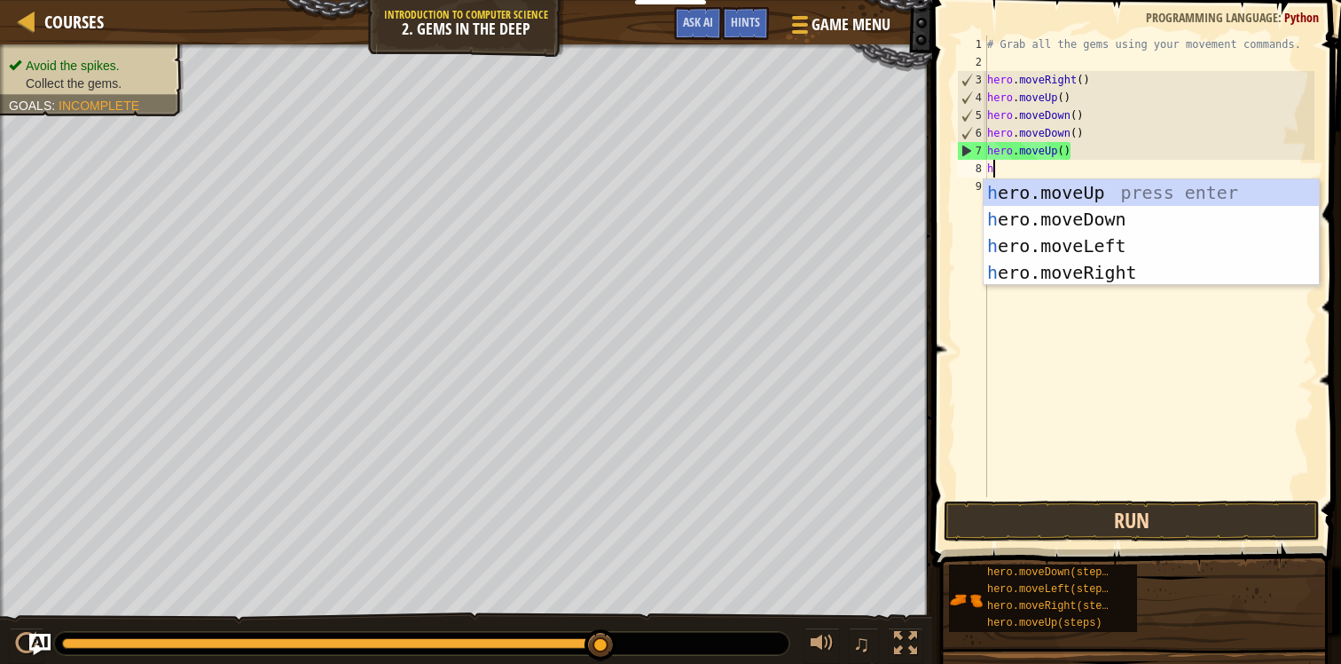
type textarea "her"
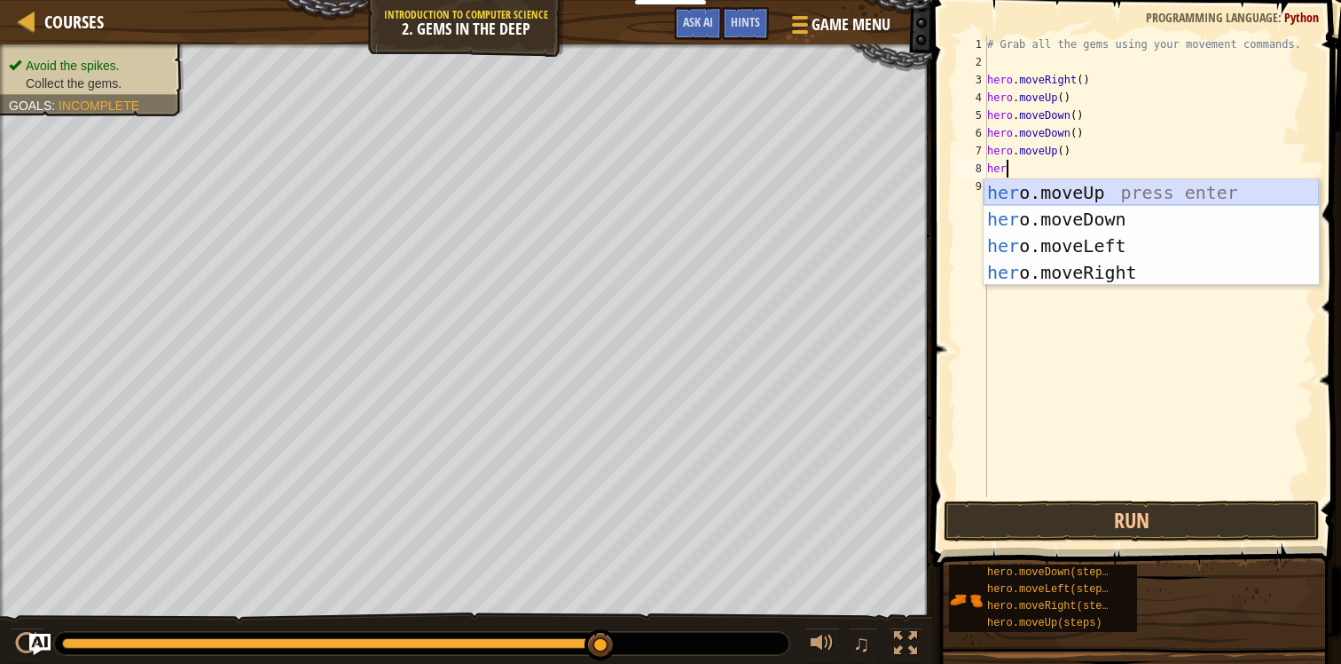
click at [1155, 198] on div "her o.moveUp press enter her o.moveDown press enter her o.moveLeft press enter …" at bounding box center [1151, 259] width 335 height 160
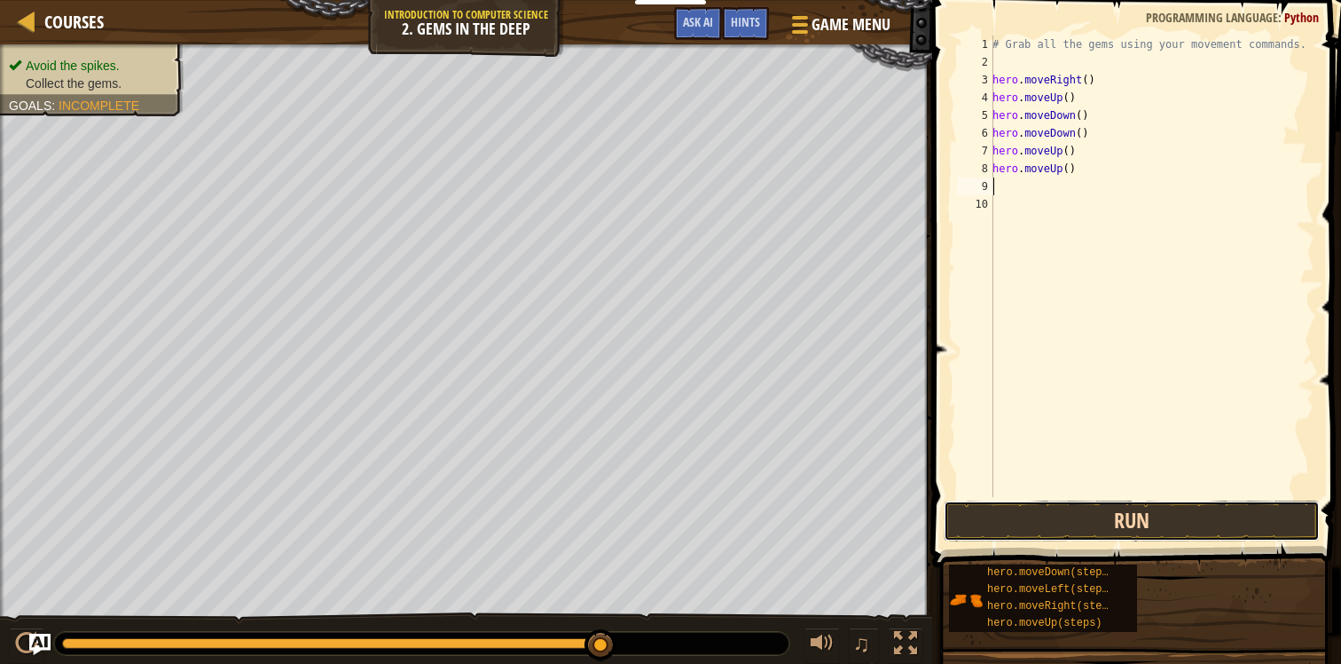
click at [1111, 519] on button "Run" at bounding box center [1132, 520] width 376 height 41
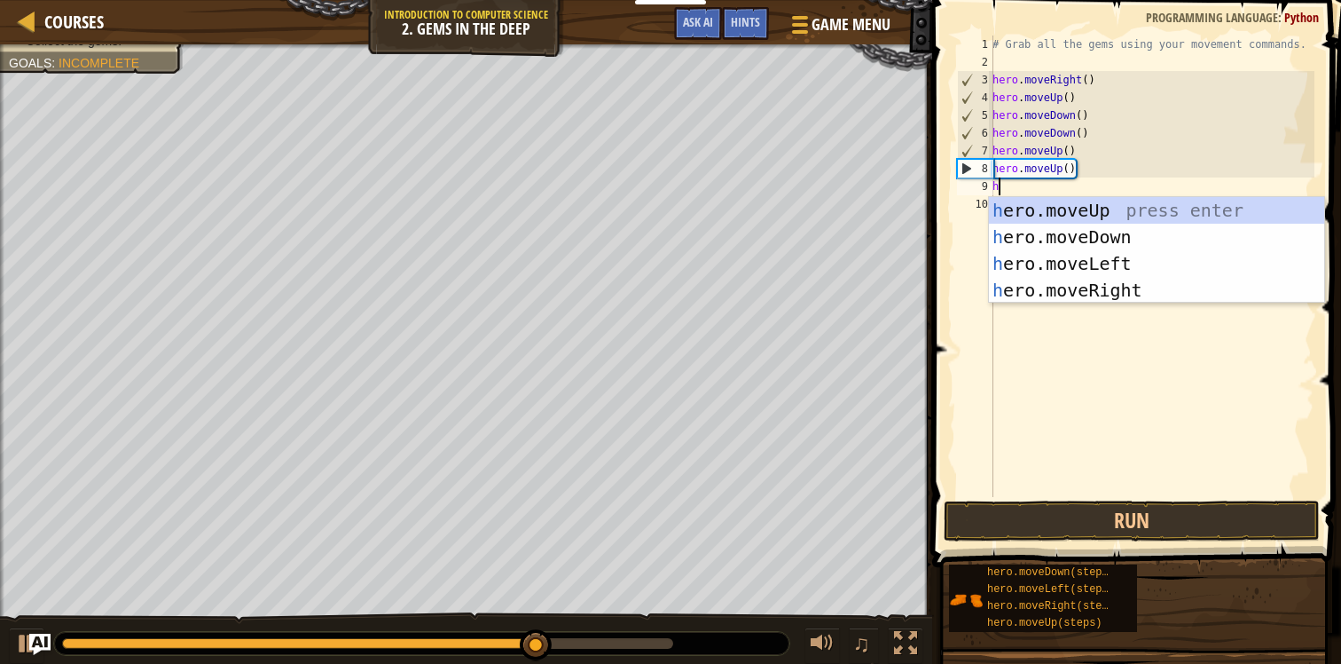
type textarea "her"
click at [1142, 279] on div "her o.moveUp press enter her o.moveDown press enter her o.moveLeft press enter …" at bounding box center [1156, 277] width 335 height 160
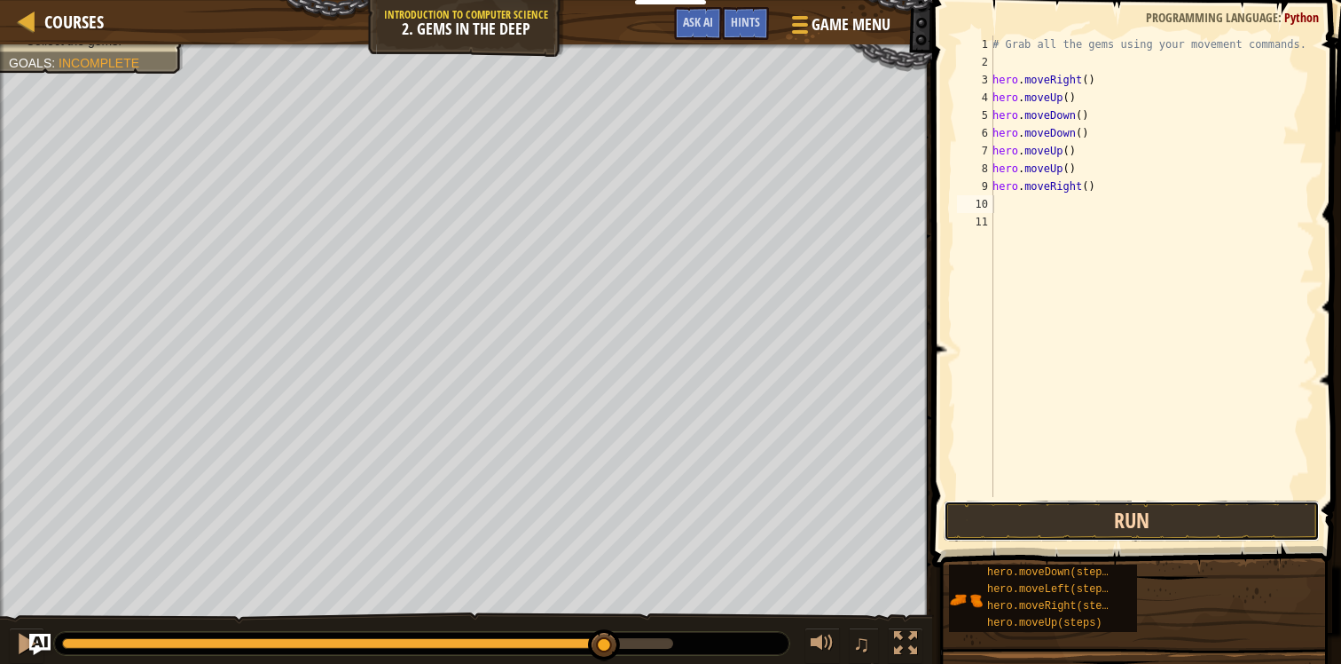
click at [1089, 514] on button "Run" at bounding box center [1132, 520] width 376 height 41
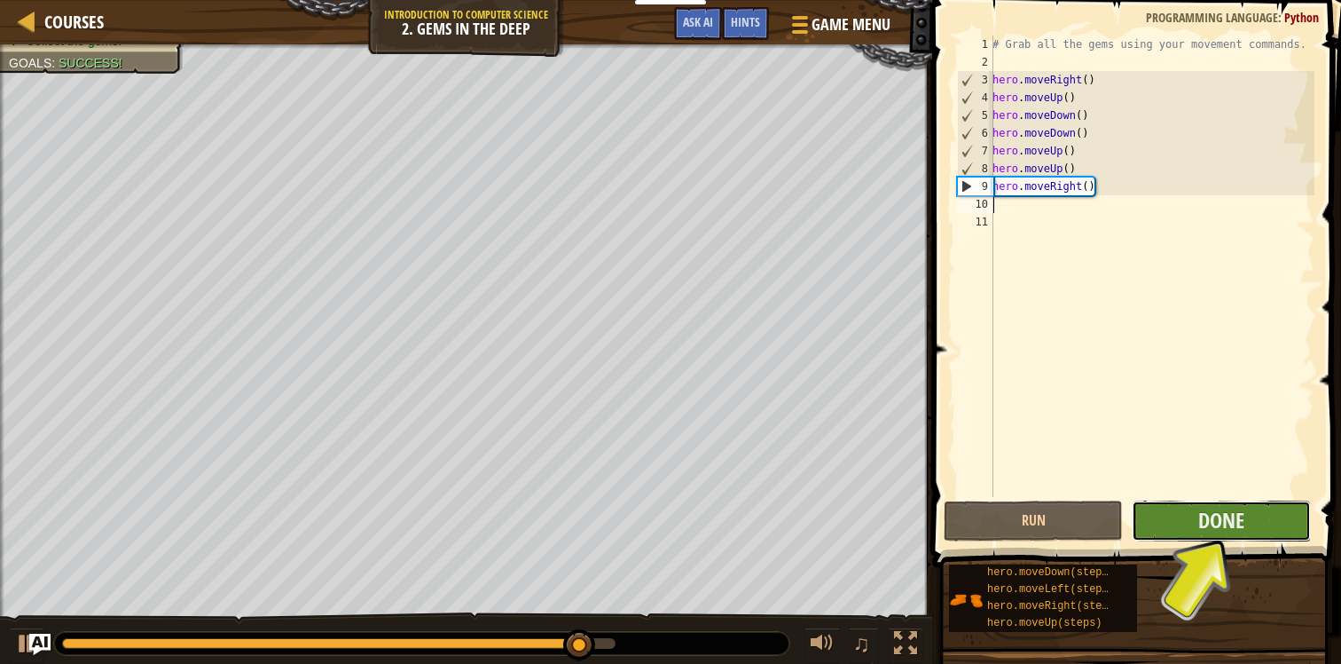
click at [1186, 519] on button "Done" at bounding box center [1221, 520] width 179 height 41
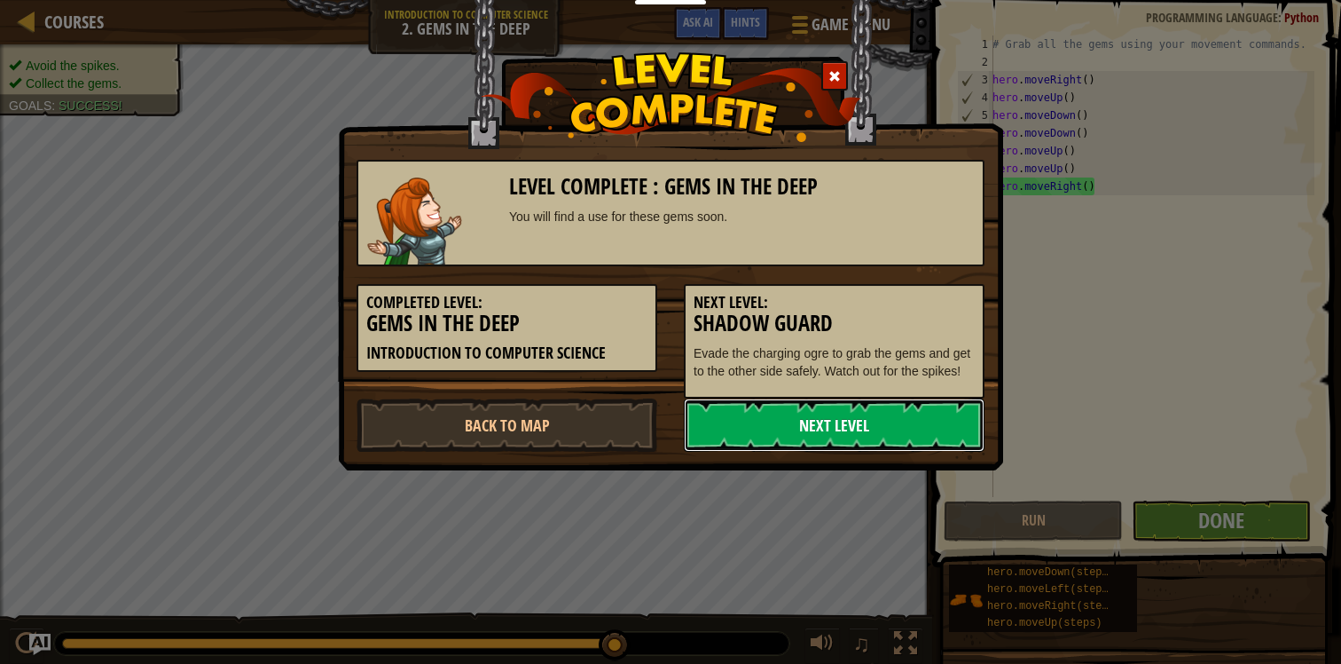
click at [844, 441] on link "Next Level" at bounding box center [834, 424] width 301 height 53
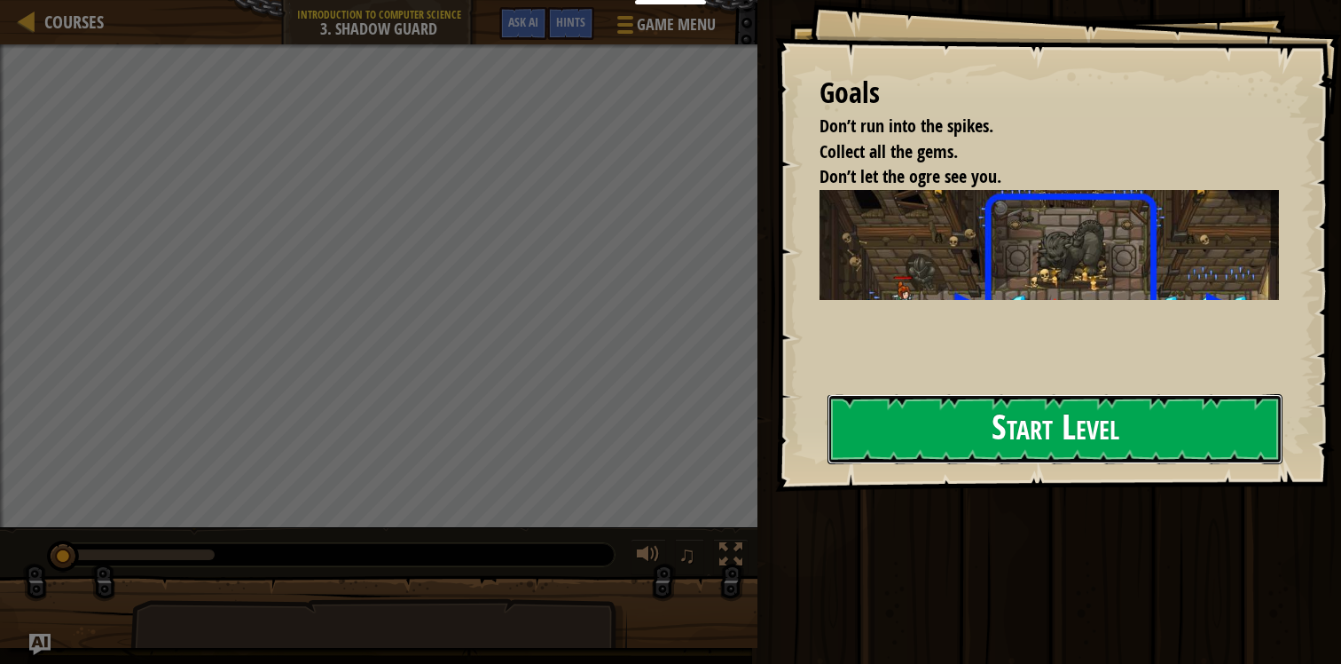
click at [975, 432] on button "Start Level" at bounding box center [1055, 429] width 455 height 70
